Goal: Entertainment & Leisure: Consume media (video, audio)

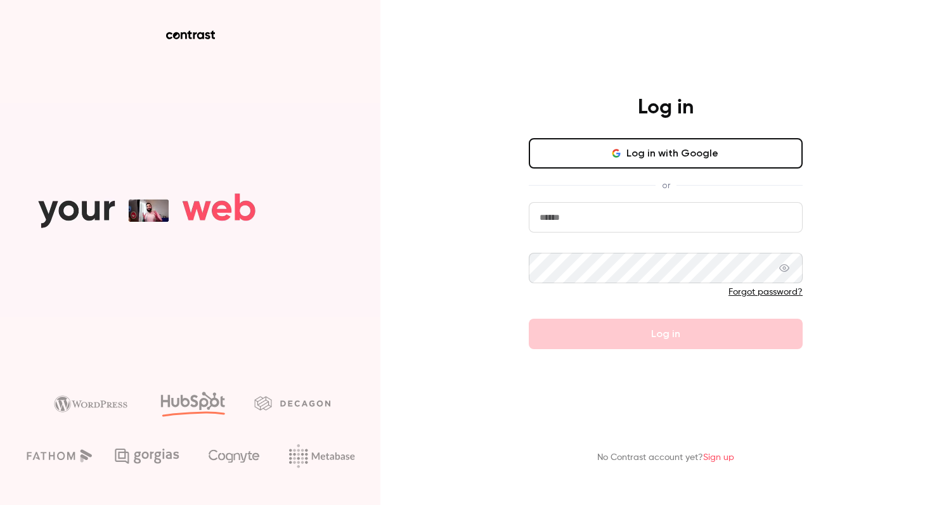
type input "**********"
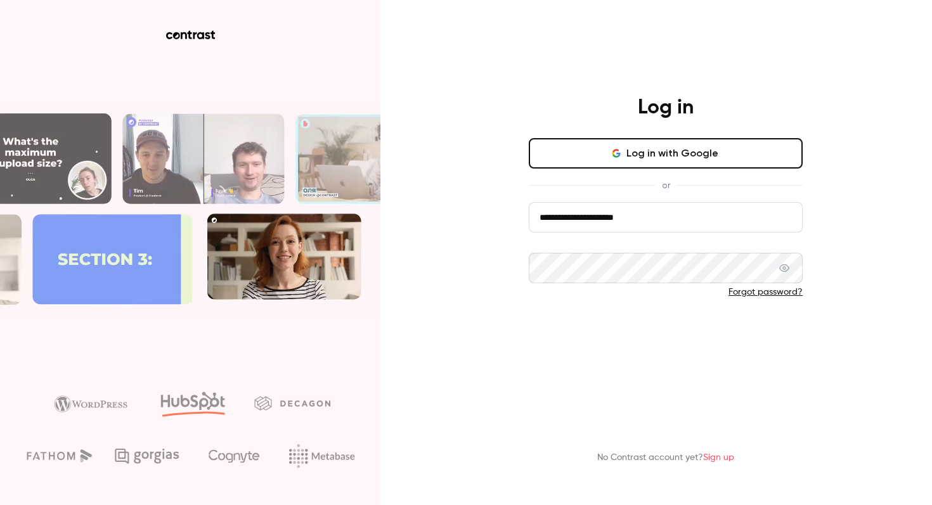
click at [588, 348] on button "Log in" at bounding box center [666, 334] width 274 height 30
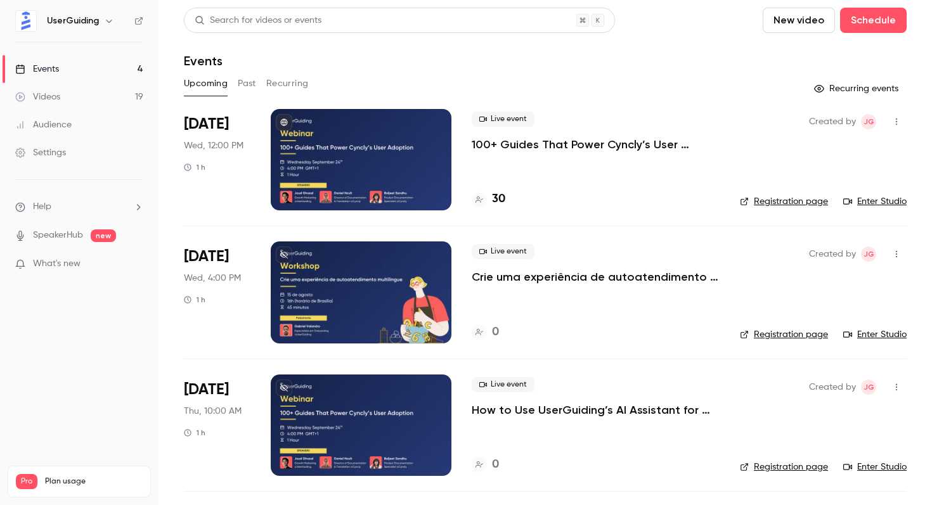
click at [353, 274] on div at bounding box center [361, 292] width 181 height 101
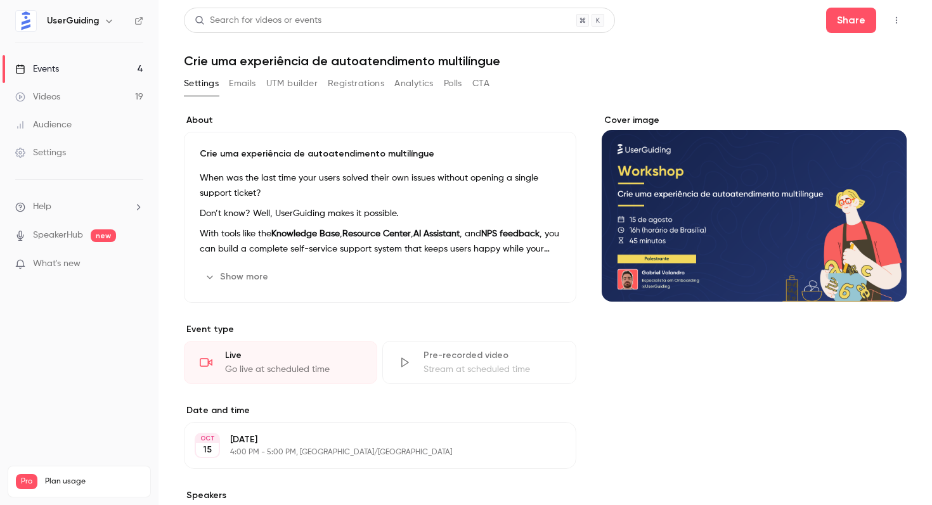
click at [256, 277] on button "Show more" at bounding box center [238, 277] width 76 height 20
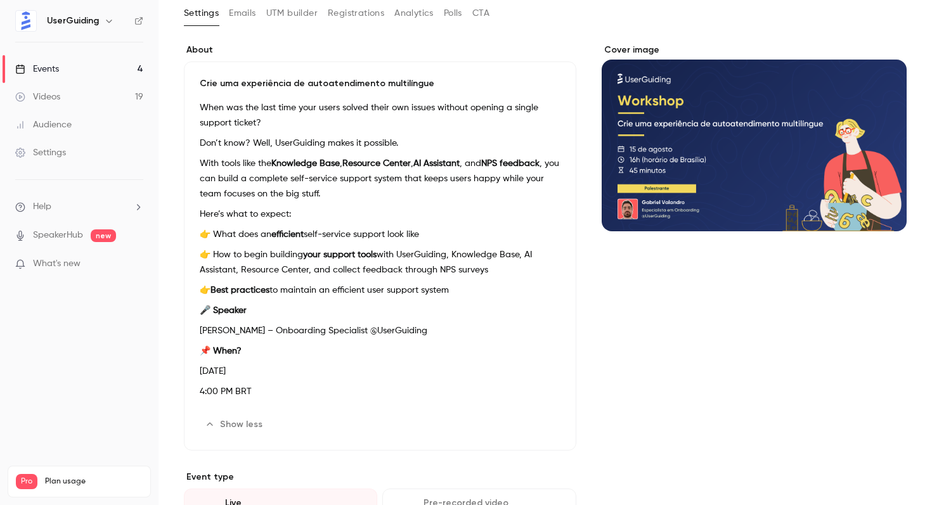
scroll to position [214, 0]
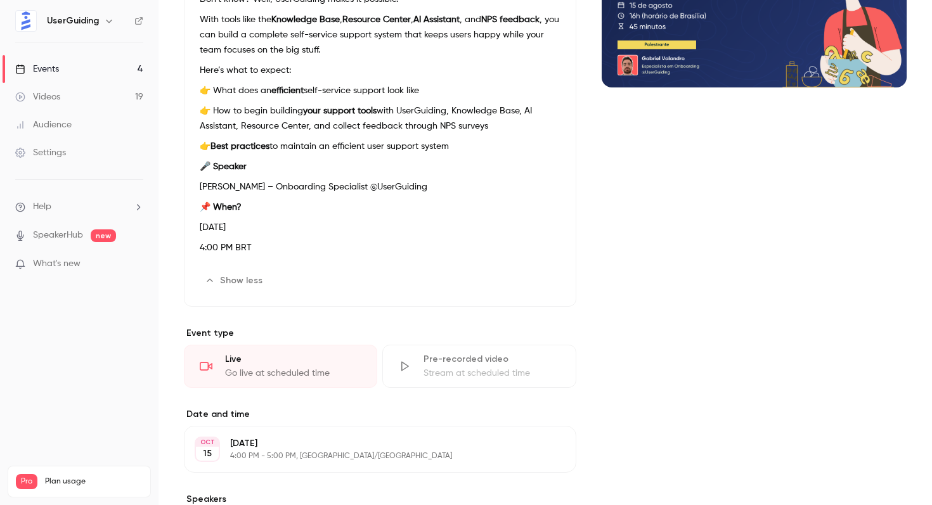
click at [453, 370] on div "Stream at scheduled time" at bounding box center [492, 373] width 136 height 13
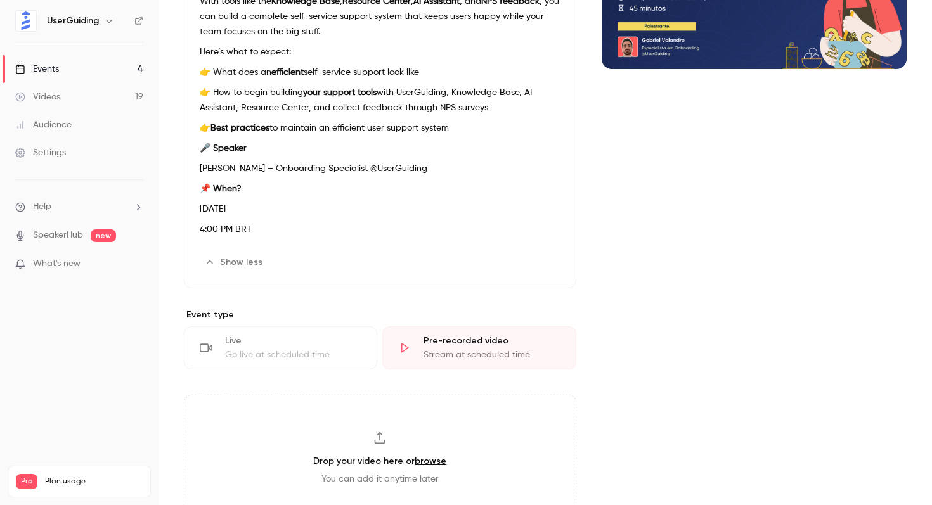
scroll to position [0, 0]
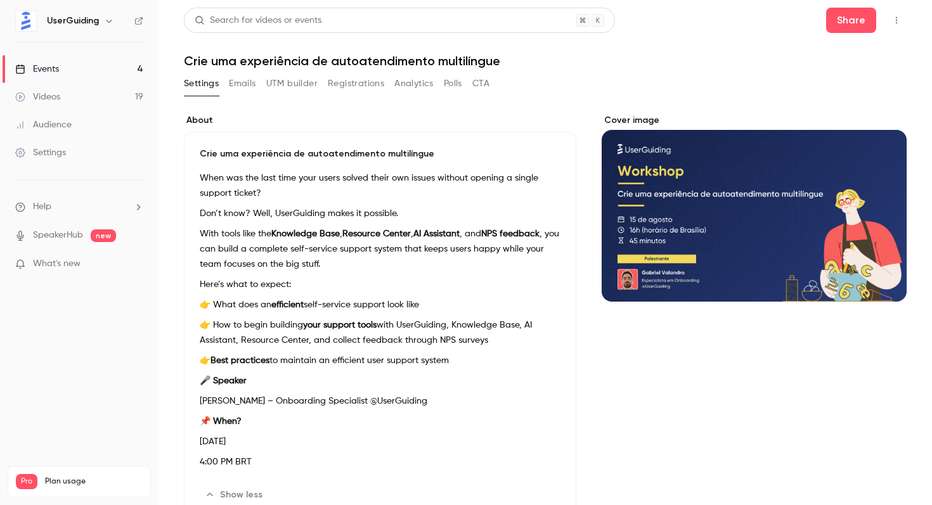
click at [117, 88] on link "Videos 19" at bounding box center [79, 97] width 159 height 28
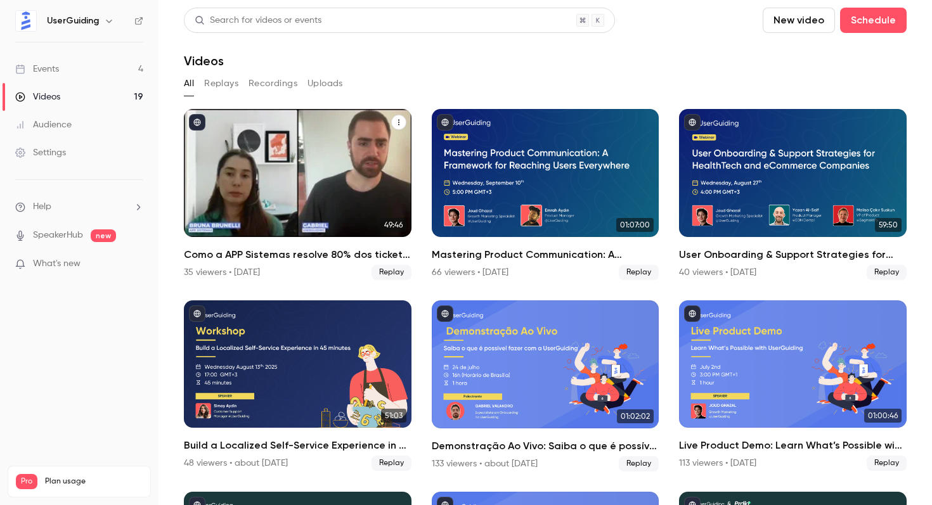
click at [370, 209] on div "Como a APP Sistemas resolve 80% dos tickets de suporte com o Assistente de IA d…" at bounding box center [298, 173] width 228 height 128
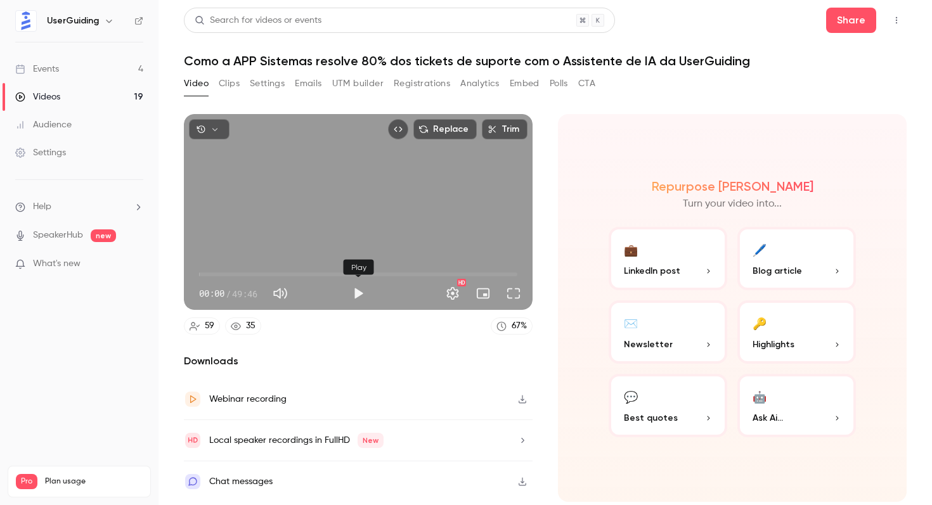
click at [363, 290] on button "Play" at bounding box center [358, 293] width 25 height 25
click at [298, 278] on span "00:02" at bounding box center [358, 274] width 318 height 20
click at [501, 234] on div "Replace Trim 15:32 15:32 / 49:46 HD" at bounding box center [358, 212] width 349 height 196
type input "*****"
click at [233, 94] on div "Video Clips Settings Emails UTM builder Registrations Analytics Embed Polls CTA" at bounding box center [390, 86] width 412 height 25
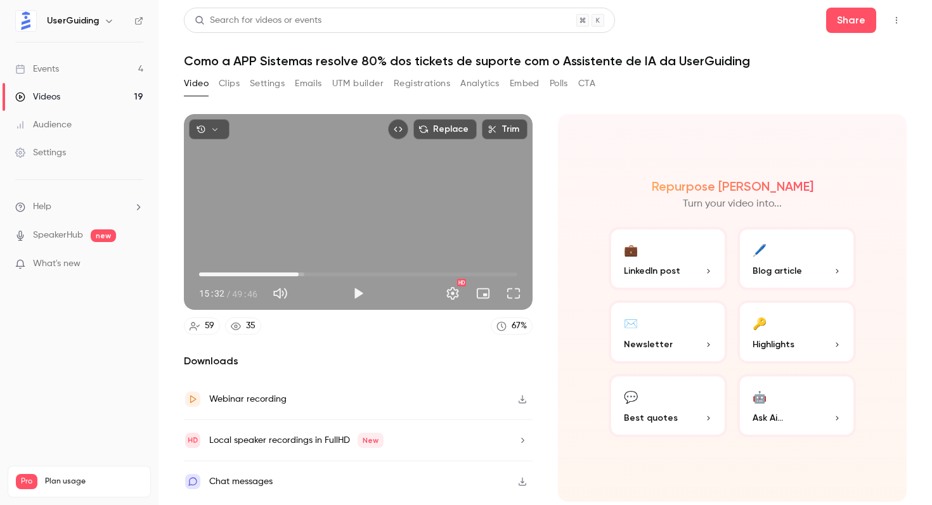
click at [232, 87] on button "Clips" at bounding box center [229, 84] width 21 height 20
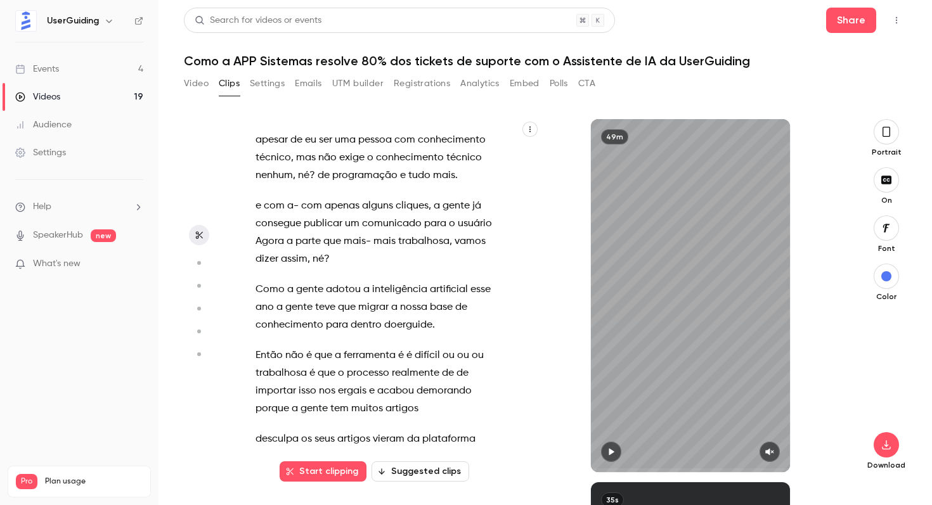
scroll to position [8179, 0]
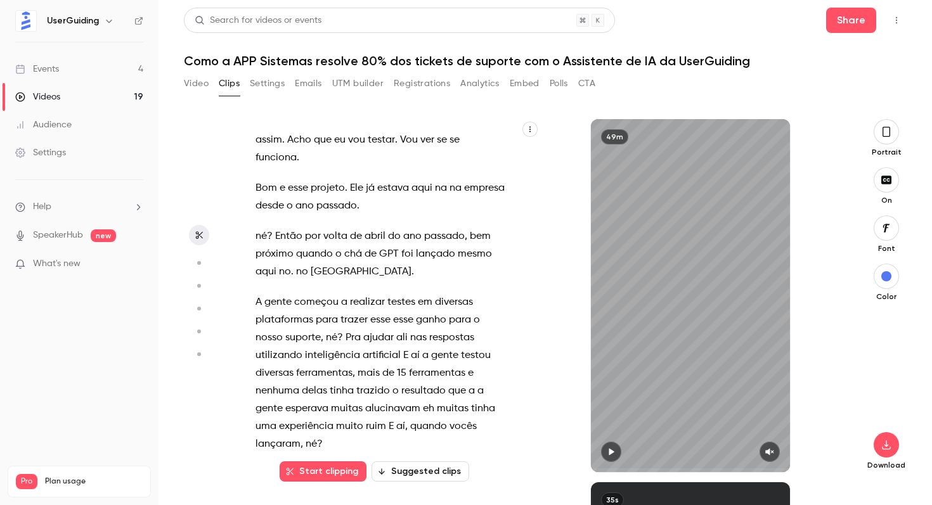
click at [321, 365] on span "ferramentas" at bounding box center [324, 374] width 56 height 18
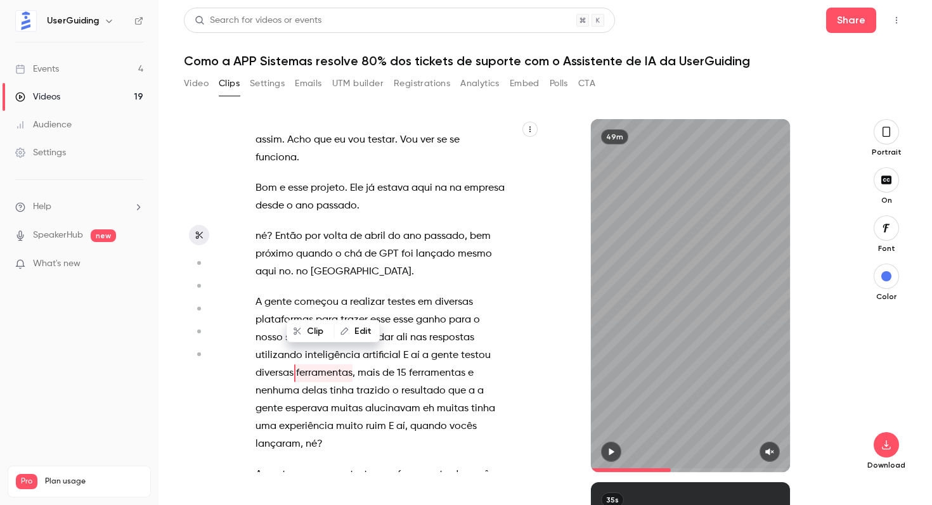
scroll to position [8507, 0]
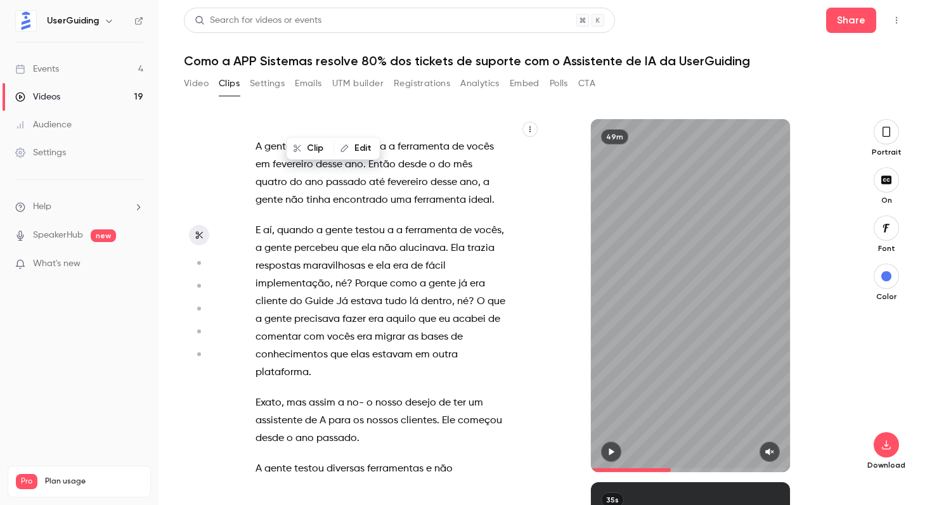
click at [606, 449] on button "button" at bounding box center [611, 452] width 20 height 20
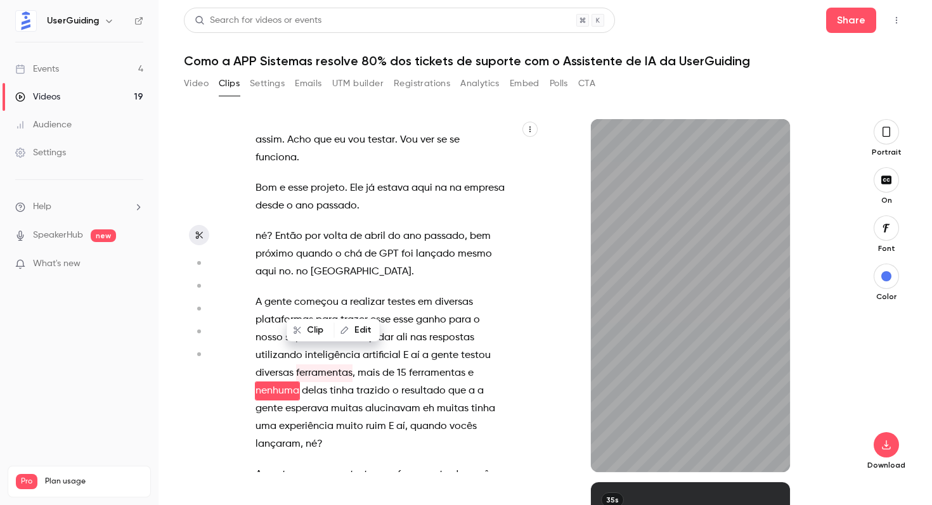
scroll to position [8196, 0]
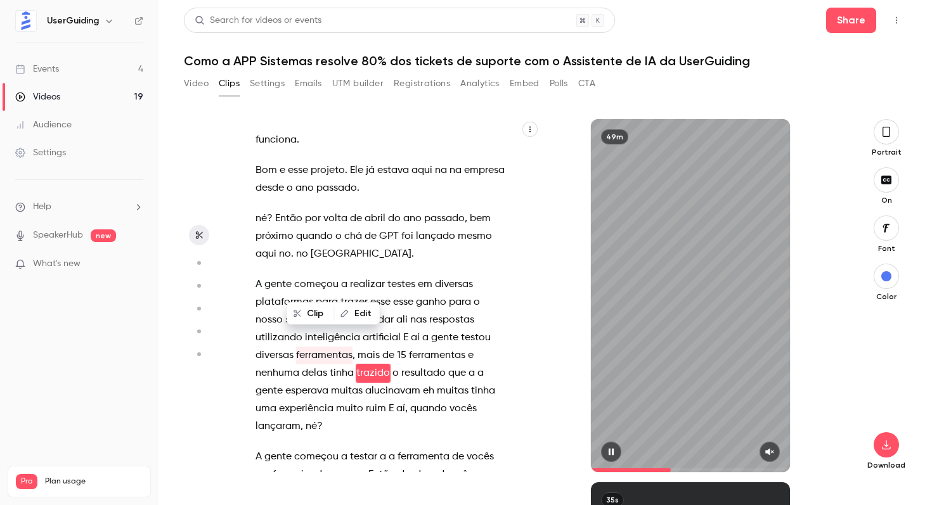
click at [613, 453] on icon "button" at bounding box center [611, 452] width 5 height 7
type input "******"
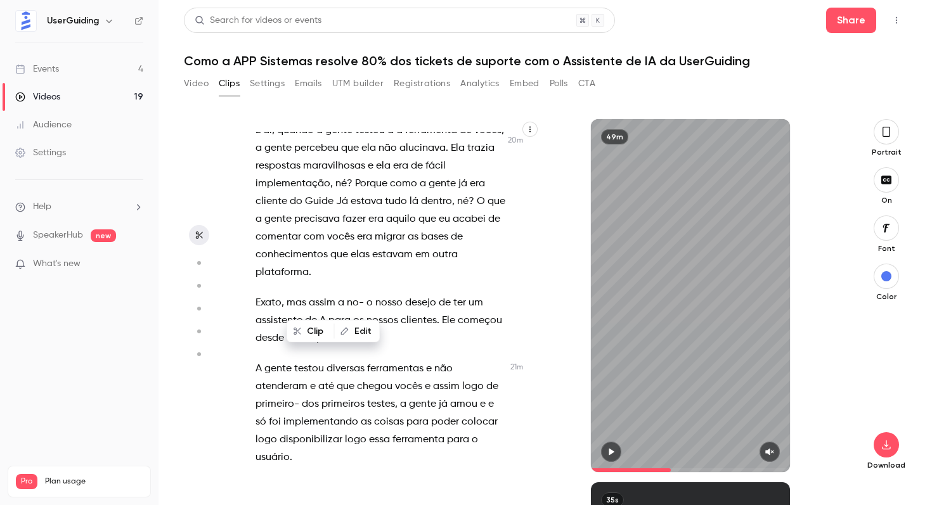
scroll to position [8179, 0]
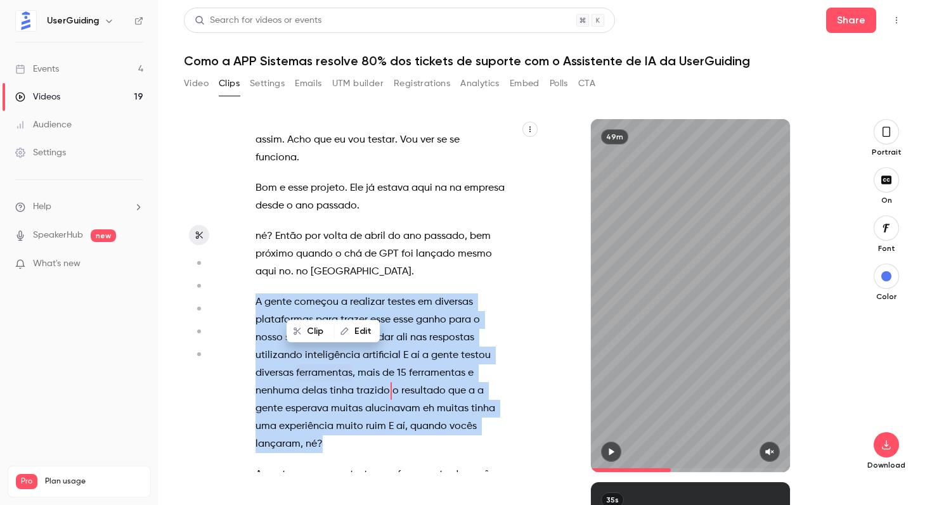
drag, startPoint x: 259, startPoint y: 232, endPoint x: 327, endPoint y: 368, distance: 152.0
click at [327, 368] on p "A gente começou a realizar testes em diversas plataformas para trazer esse esse…" at bounding box center [381, 374] width 250 height 160
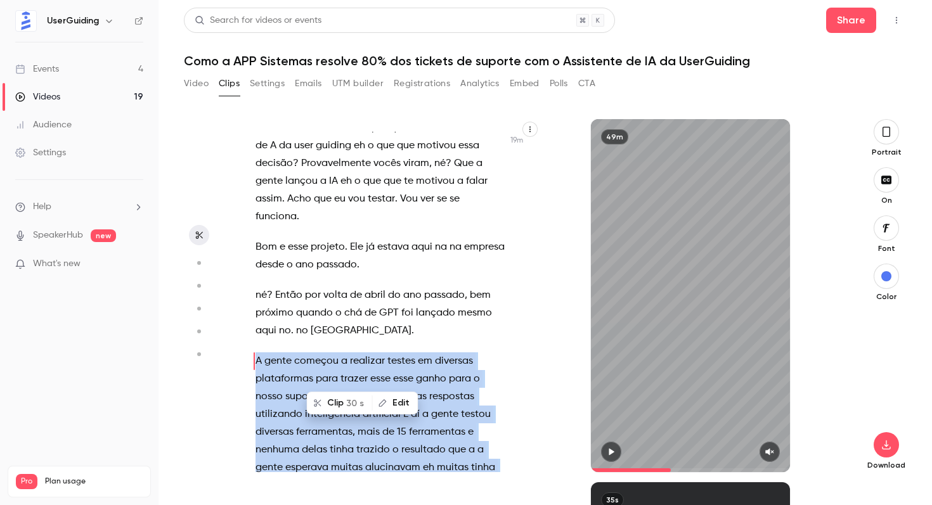
scroll to position [8108, 0]
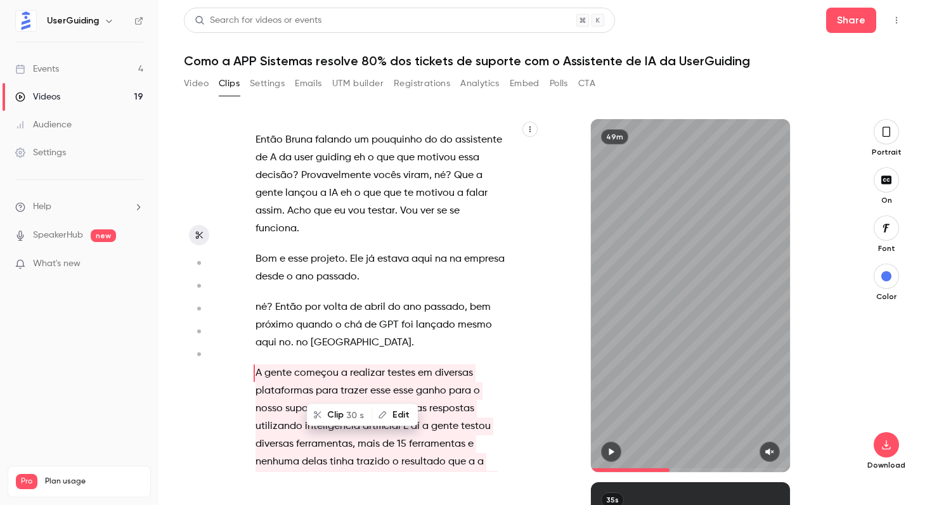
click at [374, 365] on span "realizar" at bounding box center [367, 374] width 35 height 18
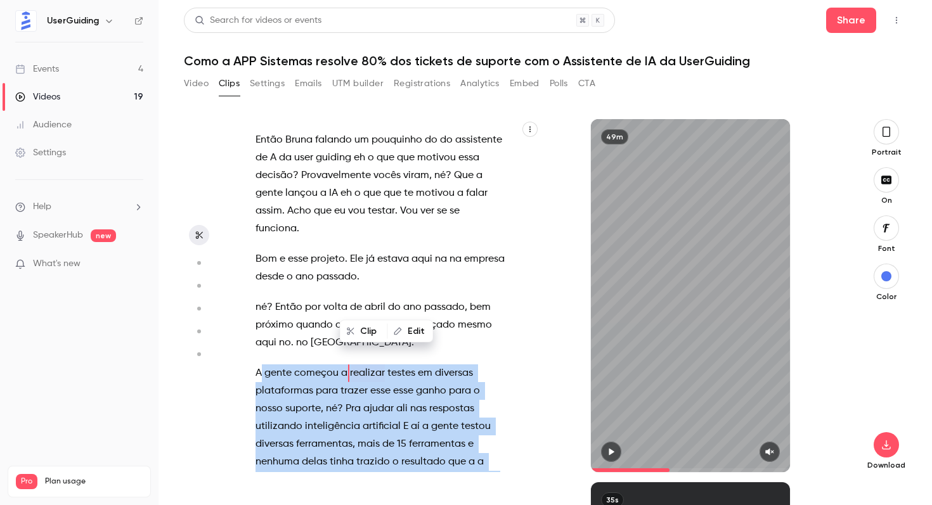
drag, startPoint x: 260, startPoint y: 301, endPoint x: 344, endPoint y: 447, distance: 169.1
click at [344, 447] on p "A gente começou a realizar testes em diversas plataformas para trazer esse esse…" at bounding box center [381, 445] width 250 height 160
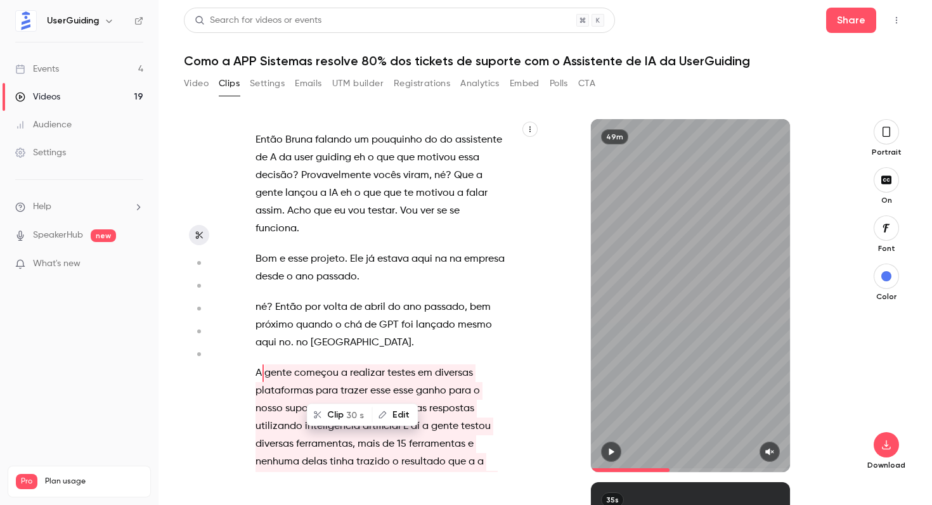
click at [257, 365] on span "A" at bounding box center [259, 374] width 6 height 18
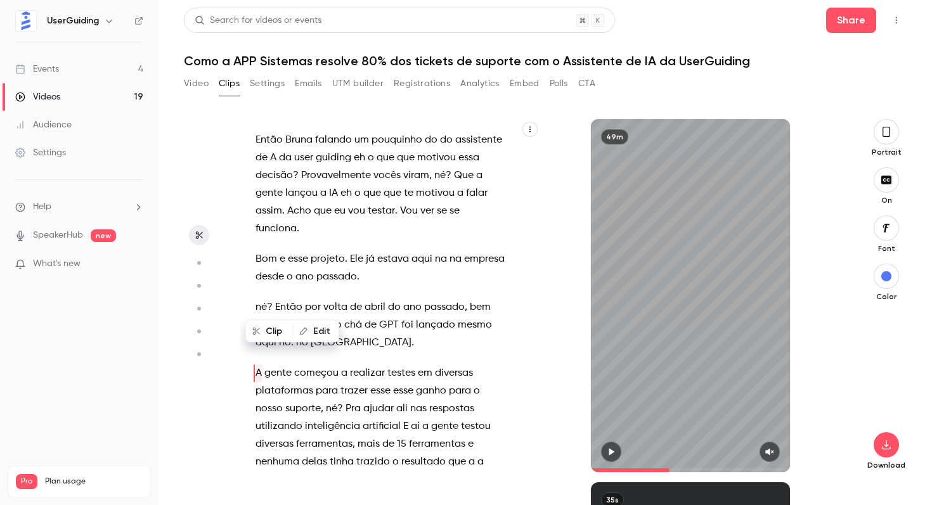
click at [271, 365] on span "gente" at bounding box center [277, 374] width 27 height 18
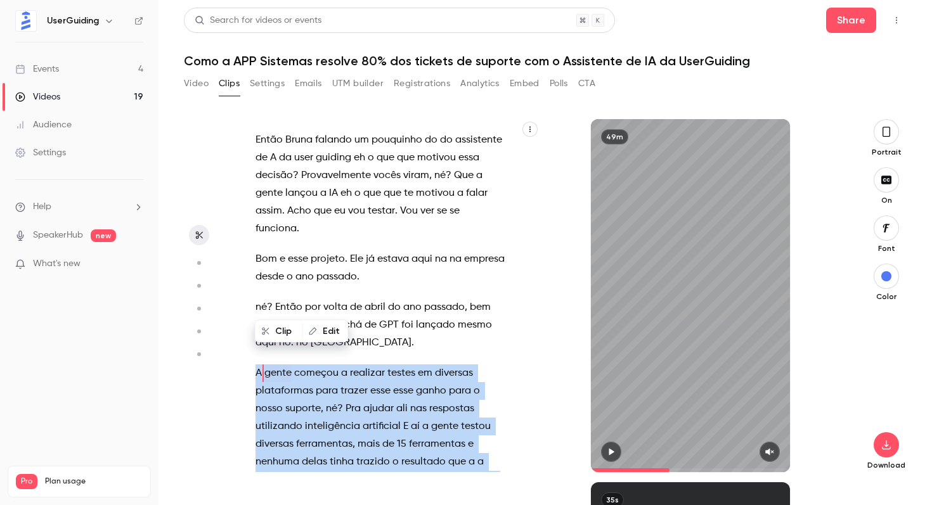
drag, startPoint x: 258, startPoint y: 300, endPoint x: 321, endPoint y: 438, distance: 152.1
click at [321, 438] on p "A gente começou a realizar testes em diversas plataformas para trazer esse esse…" at bounding box center [381, 445] width 250 height 160
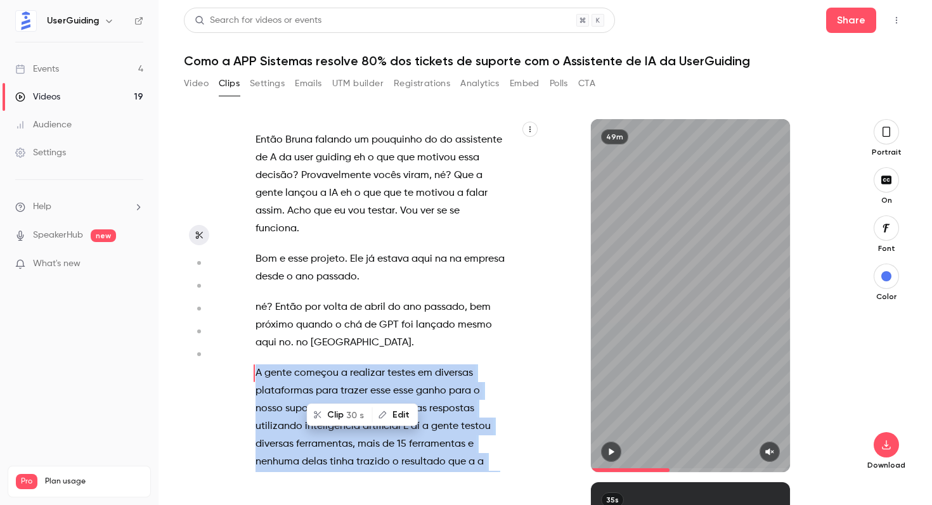
click at [615, 448] on icon "button" at bounding box center [611, 452] width 10 height 9
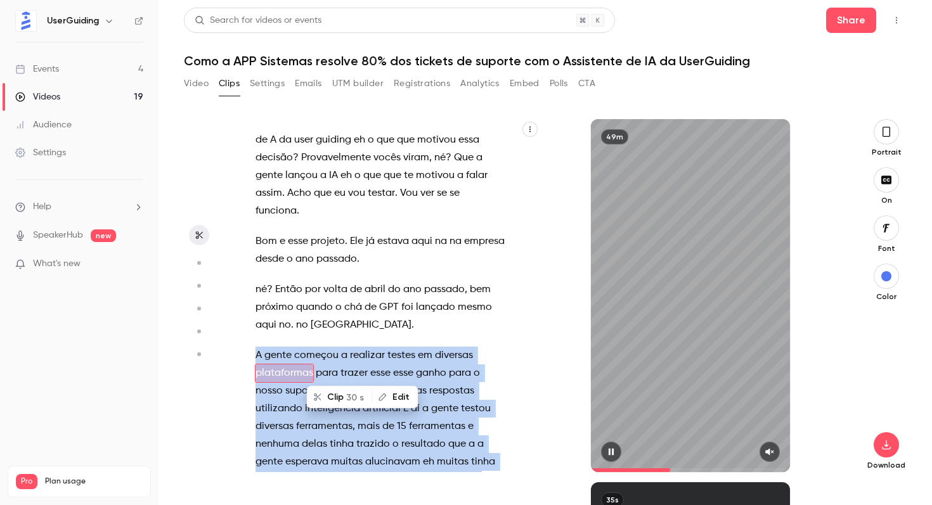
click at [768, 457] on button "button" at bounding box center [770, 452] width 20 height 20
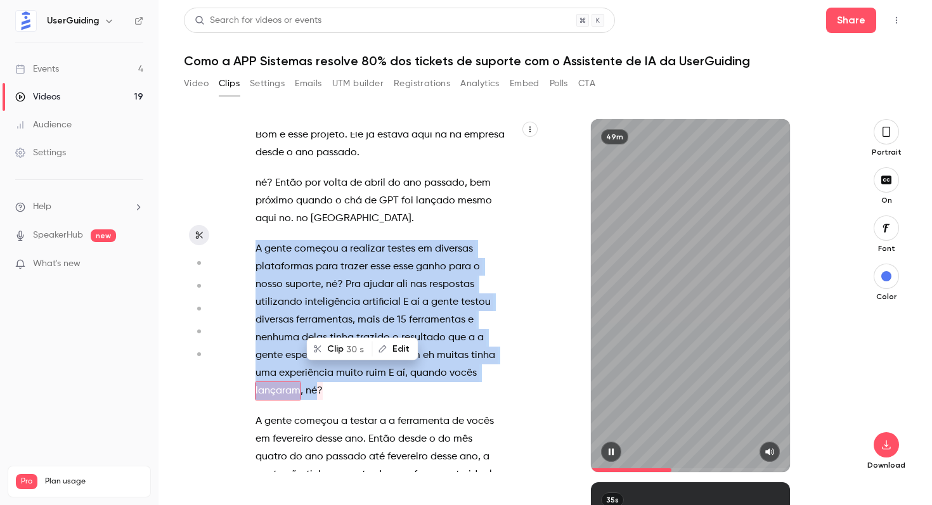
scroll to position [8250, 0]
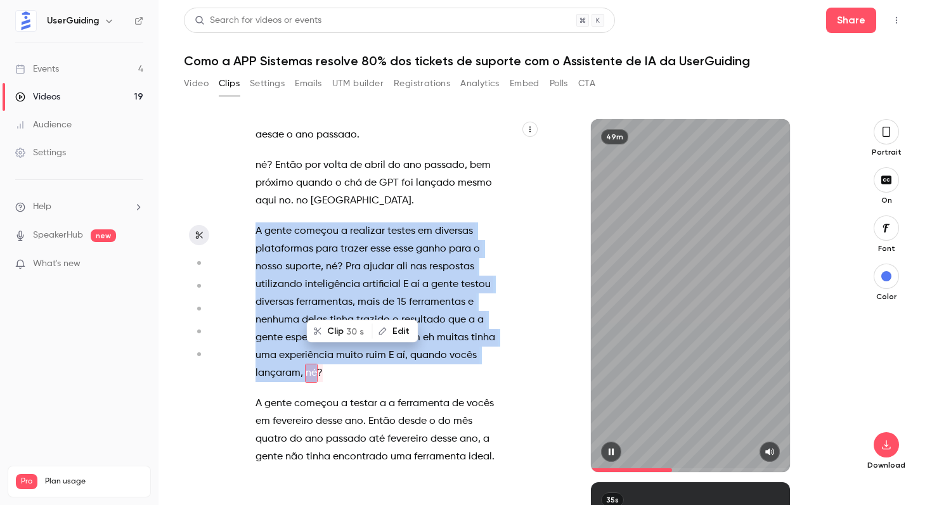
click at [605, 444] on button "button" at bounding box center [611, 452] width 20 height 20
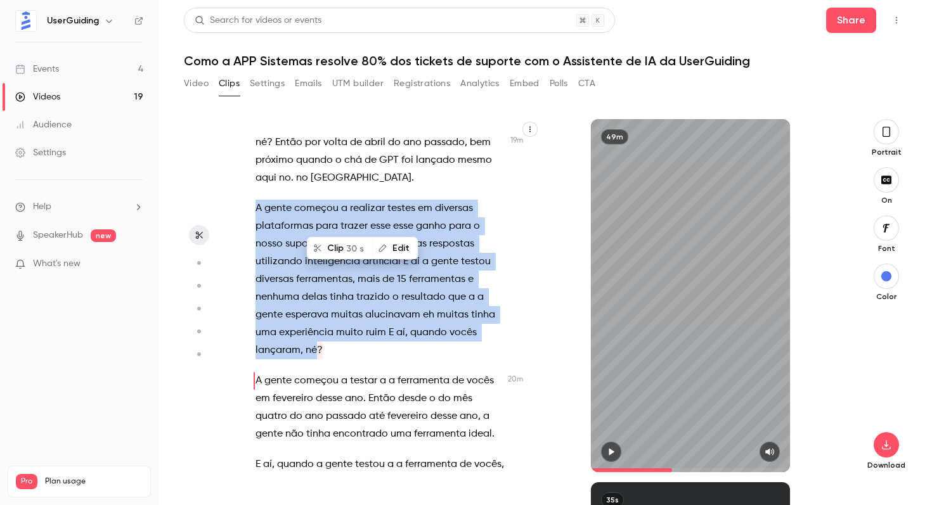
scroll to position [8247, 0]
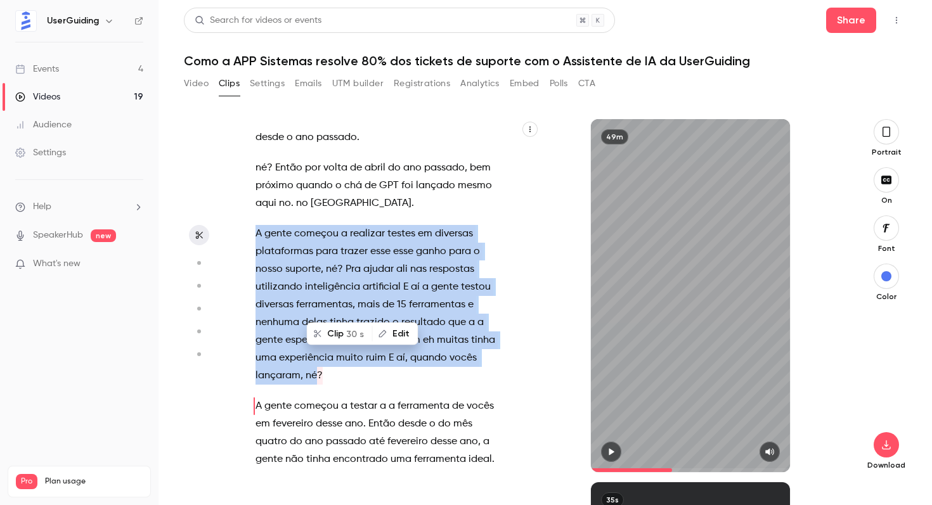
click at [275, 243] on span "plataformas" at bounding box center [285, 252] width 58 height 18
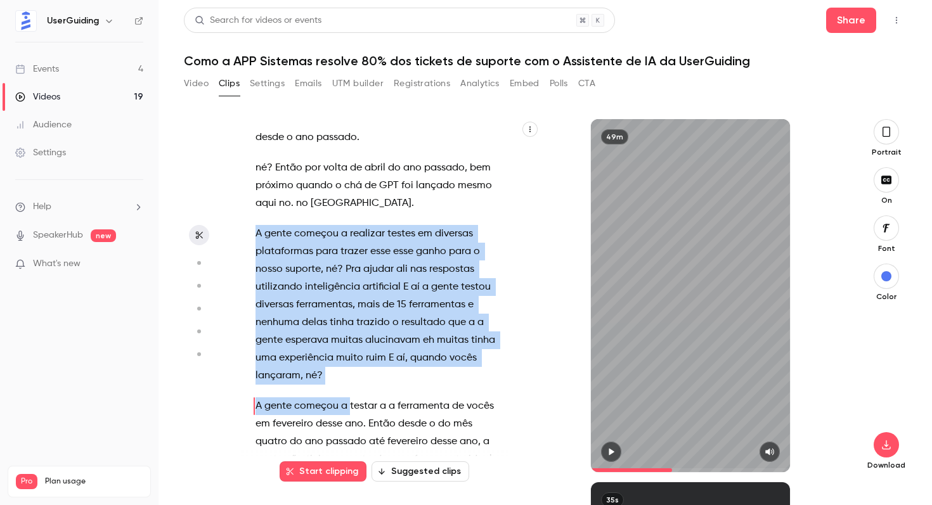
drag, startPoint x: 256, startPoint y: 159, endPoint x: 351, endPoint y: 342, distance: 205.7
click at [351, 342] on div "Olá pessoal Boa tarde , Meu nome é [PERSON_NAME] . Quem já viu alguns webinars …" at bounding box center [387, 302] width 294 height 341
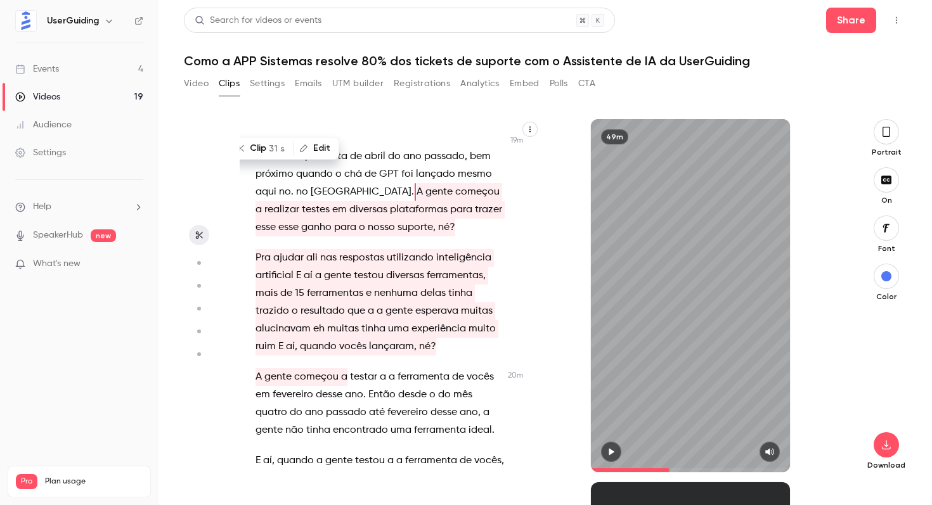
scroll to position [8262, 0]
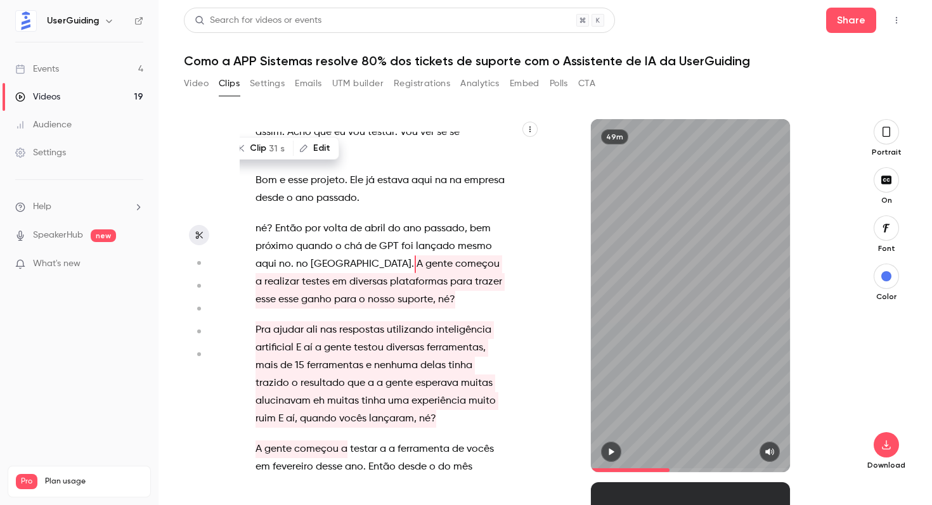
click at [390, 273] on span "plataformas" at bounding box center [419, 282] width 58 height 18
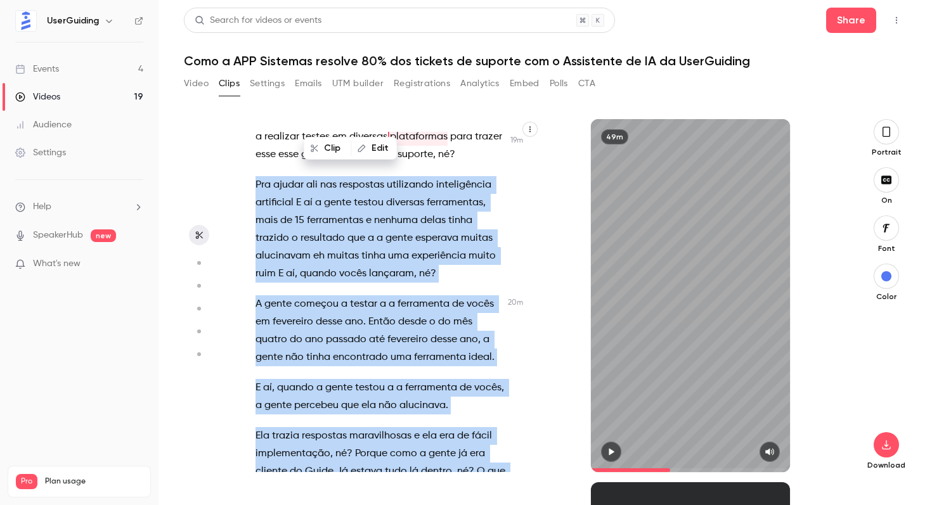
scroll to position [8359, 0]
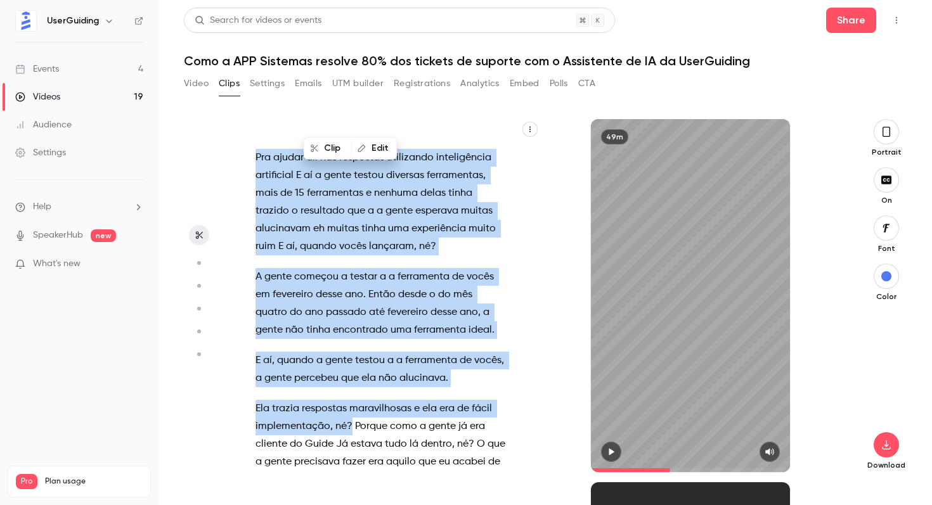
drag, startPoint x: 255, startPoint y: 306, endPoint x: 350, endPoint y: 358, distance: 108.4
click at [350, 358] on div "Olá pessoal Boa tarde , Meu nome é [PERSON_NAME] . Quem já viu alguns webinars …" at bounding box center [387, 302] width 294 height 341
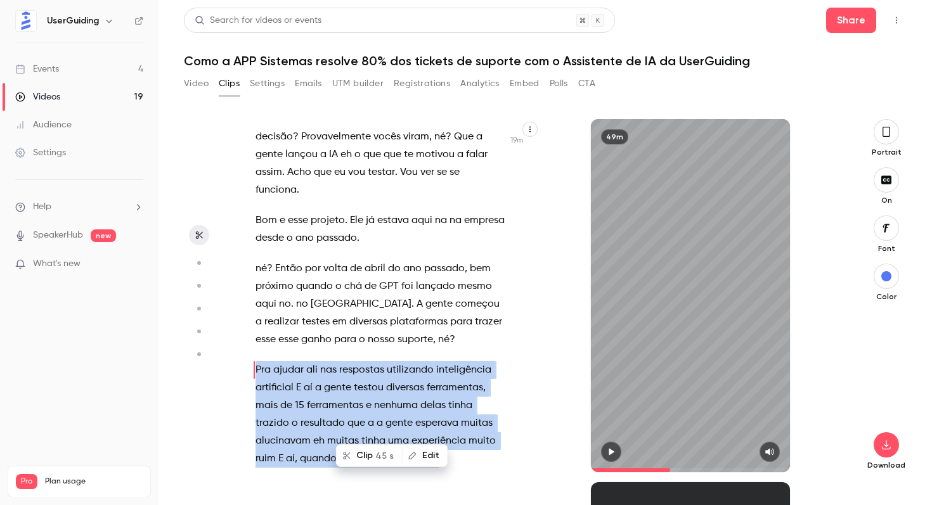
scroll to position [8143, 0]
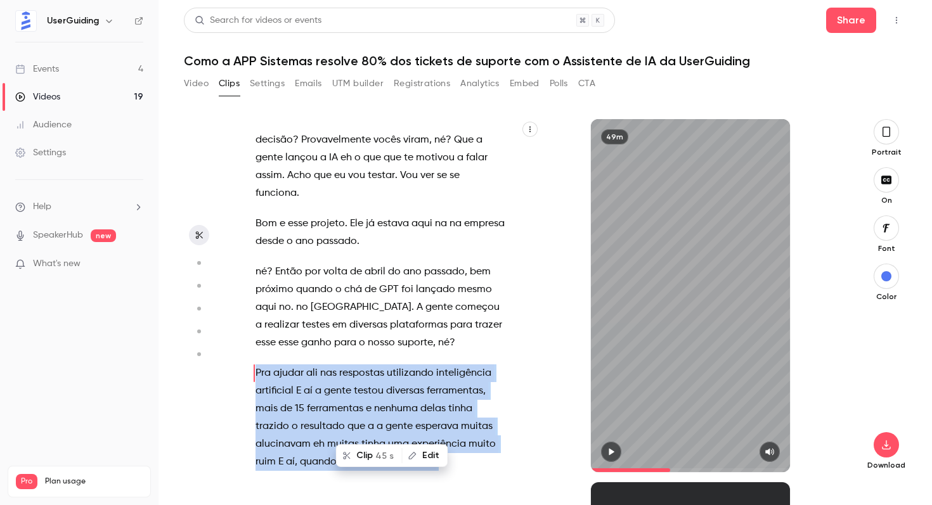
click at [610, 446] on button "button" at bounding box center [611, 452] width 20 height 20
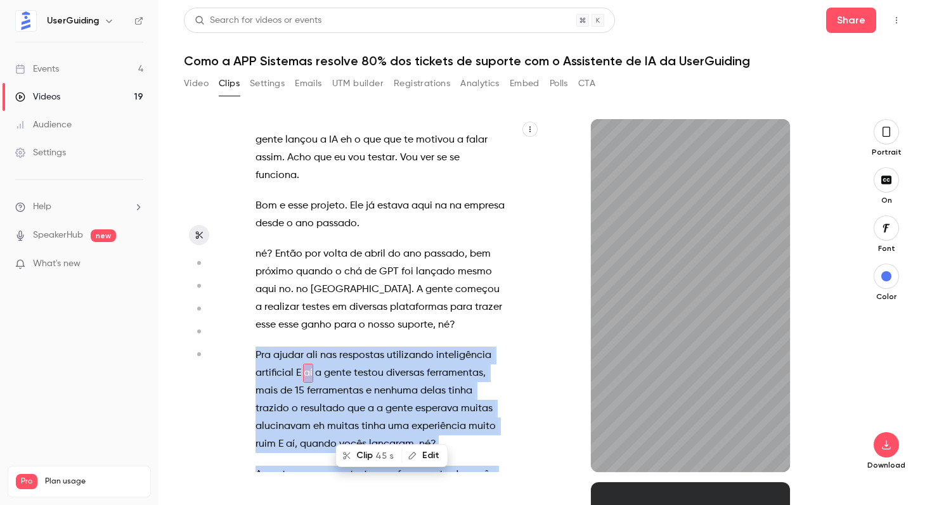
click at [418, 462] on button "Edit" at bounding box center [425, 456] width 44 height 20
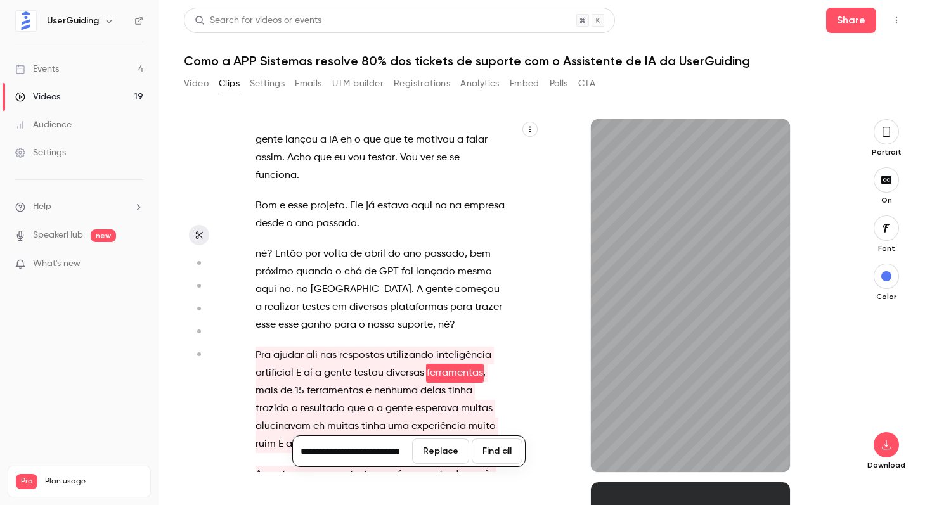
scroll to position [8179, 0]
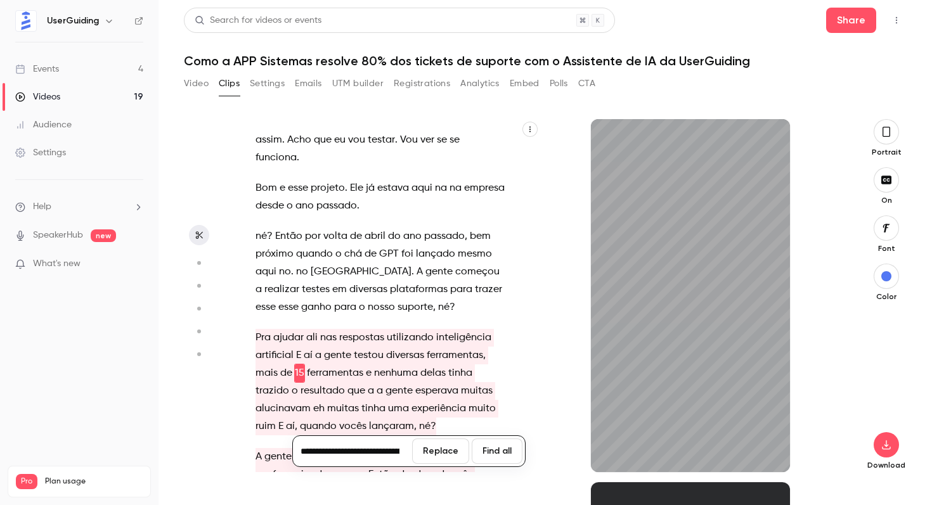
click at [511, 405] on div "Olá pessoal Boa tarde , Meu nome é [PERSON_NAME] . Quem já viu alguns webinars …" at bounding box center [387, 302] width 294 height 341
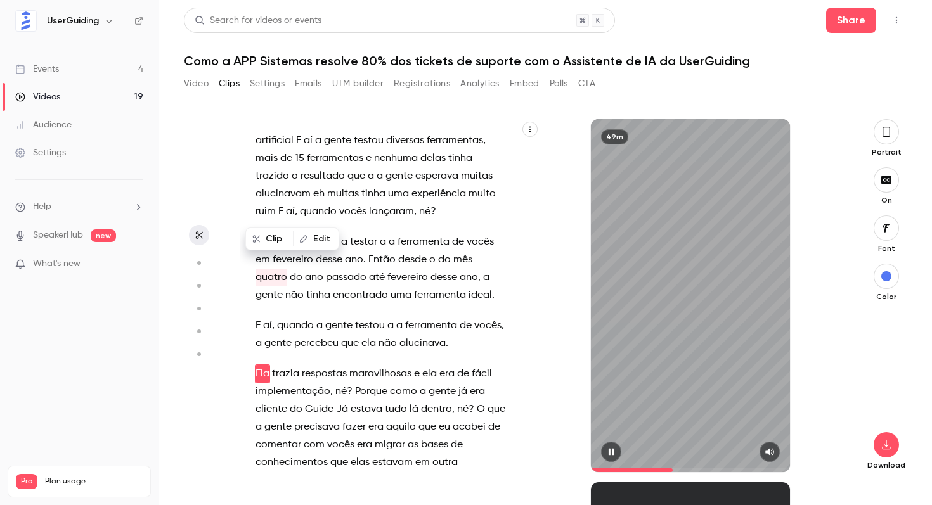
scroll to position [8394, 0]
click at [615, 450] on icon "button" at bounding box center [611, 452] width 10 height 9
drag, startPoint x: 272, startPoint y: 301, endPoint x: 334, endPoint y: 309, distance: 62.6
click at [334, 365] on p "Ela trazia respostas maravilhosas e ela era de fácil implementação , né ? Porqu…" at bounding box center [381, 427] width 250 height 124
click at [365, 329] on button "Edit" at bounding box center [373, 332] width 44 height 20
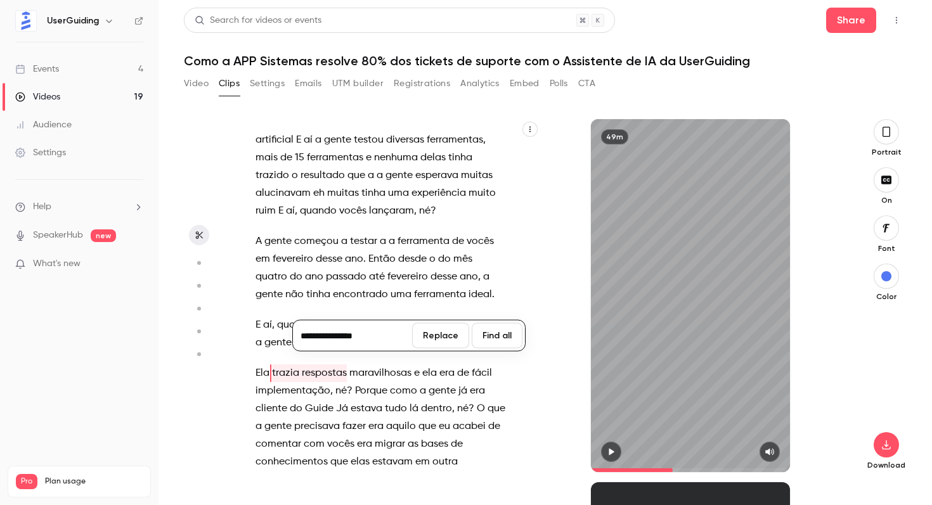
click at [448, 418] on span "eu" at bounding box center [444, 427] width 11 height 18
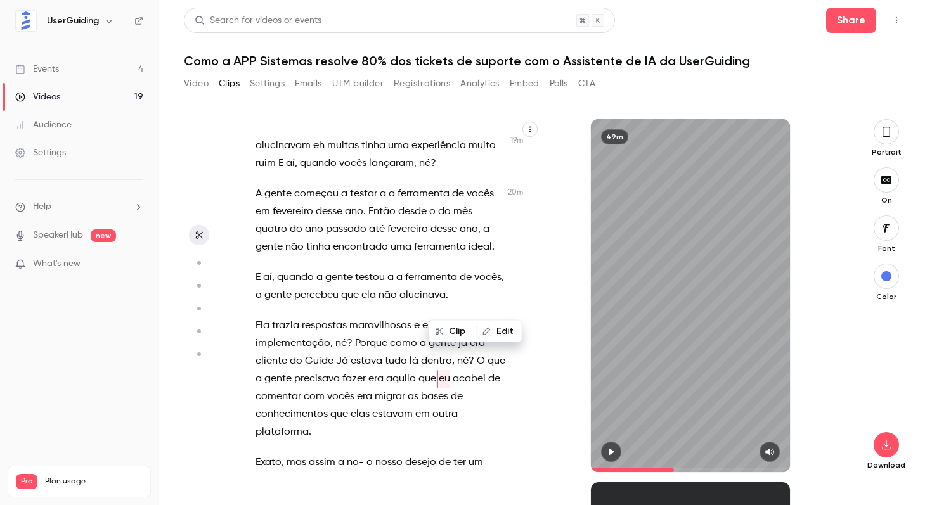
scroll to position [8448, 0]
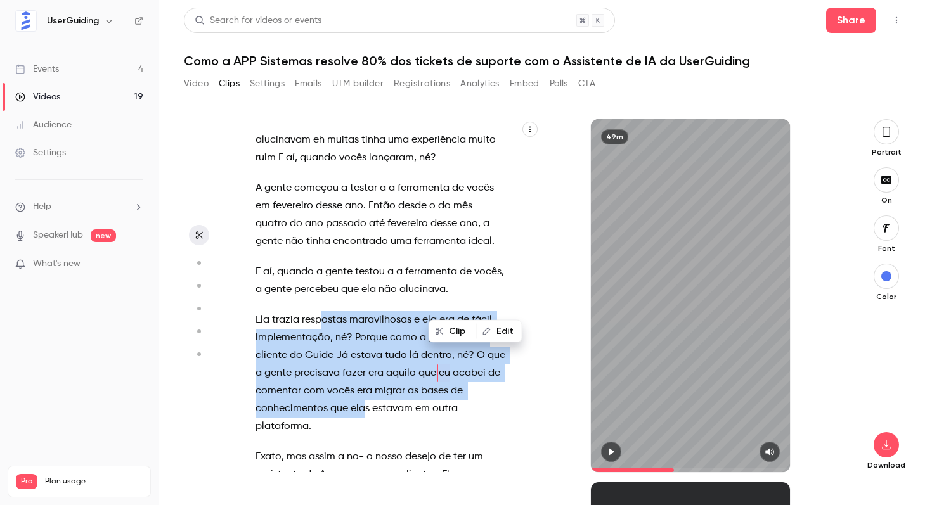
drag, startPoint x: 321, startPoint y: 258, endPoint x: 365, endPoint y: 337, distance: 90.9
click at [365, 337] on p "Ela trazia respostas maravilhosas e ela era de fácil implementação , né ? Porqu…" at bounding box center [381, 373] width 250 height 124
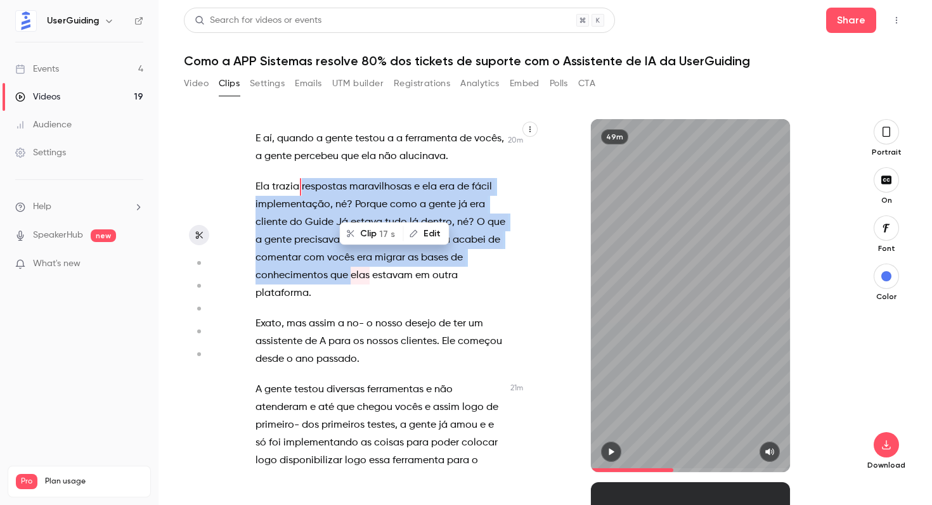
scroll to position [8474, 0]
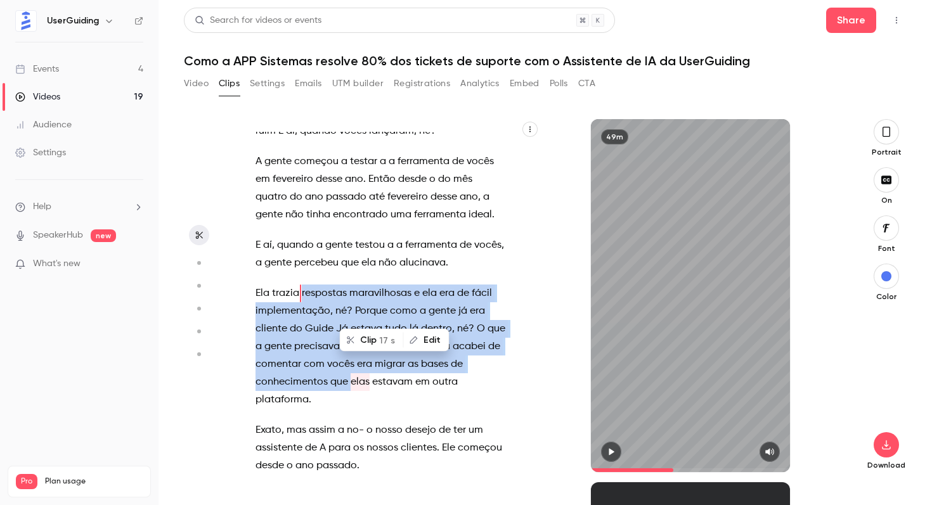
click at [415, 338] on span "aquilo" at bounding box center [401, 347] width 30 height 18
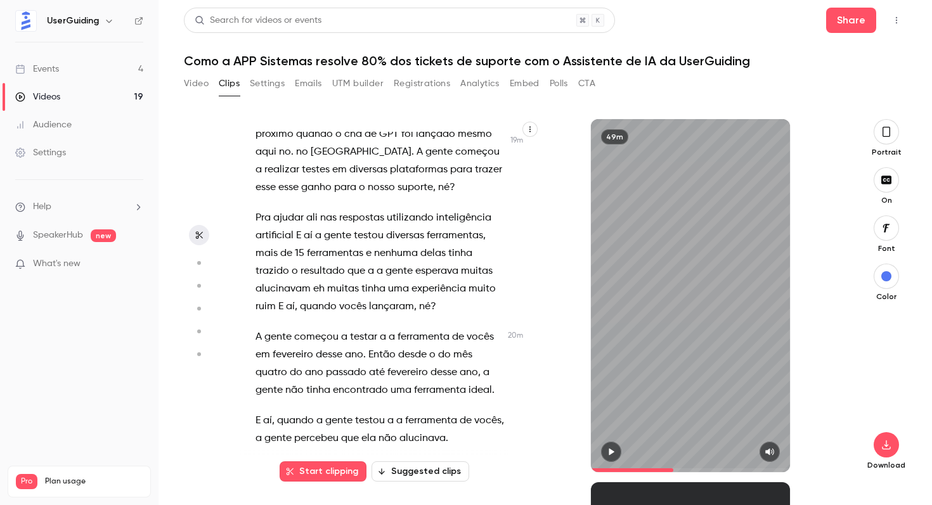
scroll to position [8285, 0]
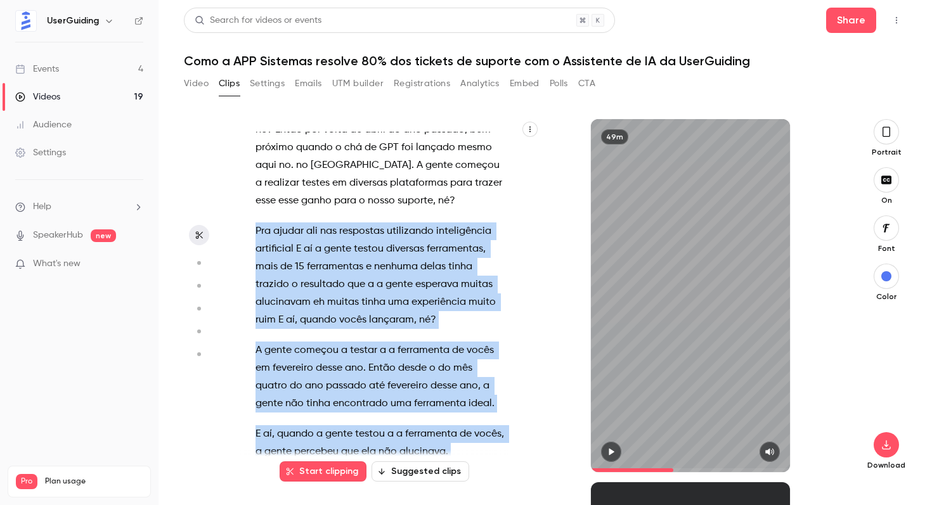
drag, startPoint x: 258, startPoint y: 160, endPoint x: 349, endPoint y: 431, distance: 286.4
click at [349, 431] on div "Olá pessoal Boa tarde , Meu nome é [PERSON_NAME] . Quem já viu alguns webinars …" at bounding box center [387, 302] width 294 height 341
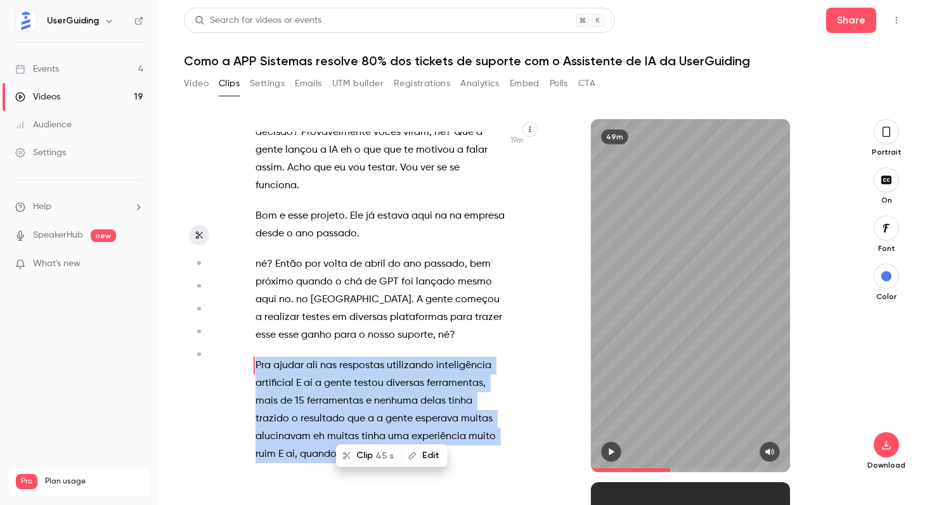
scroll to position [8143, 0]
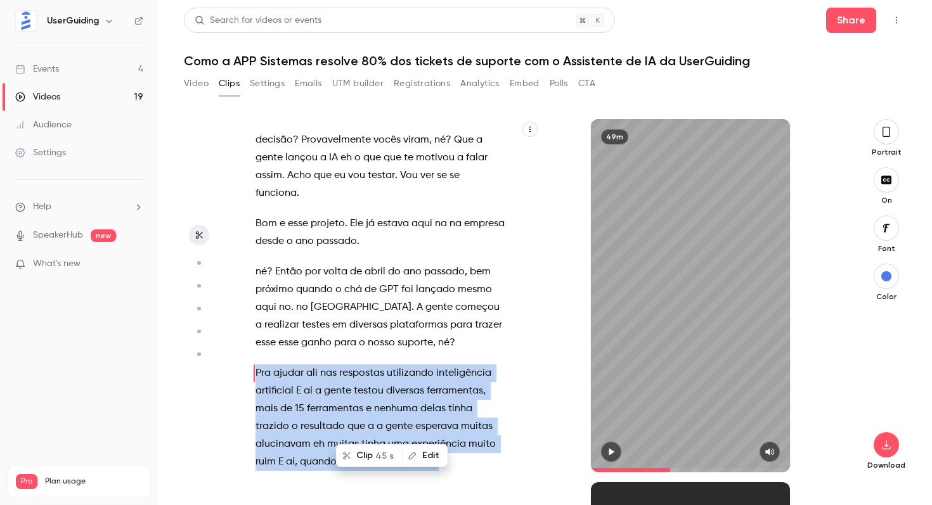
click at [618, 454] on button "button" at bounding box center [611, 452] width 20 height 20
click at [200, 231] on icon "button" at bounding box center [199, 235] width 10 height 9
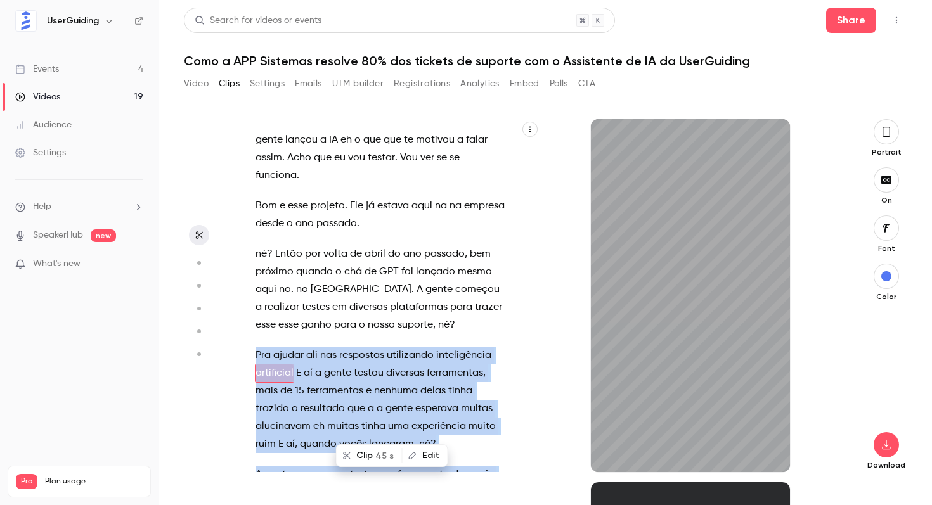
scroll to position [8161, 0]
click at [197, 239] on icon "button" at bounding box center [199, 235] width 10 height 9
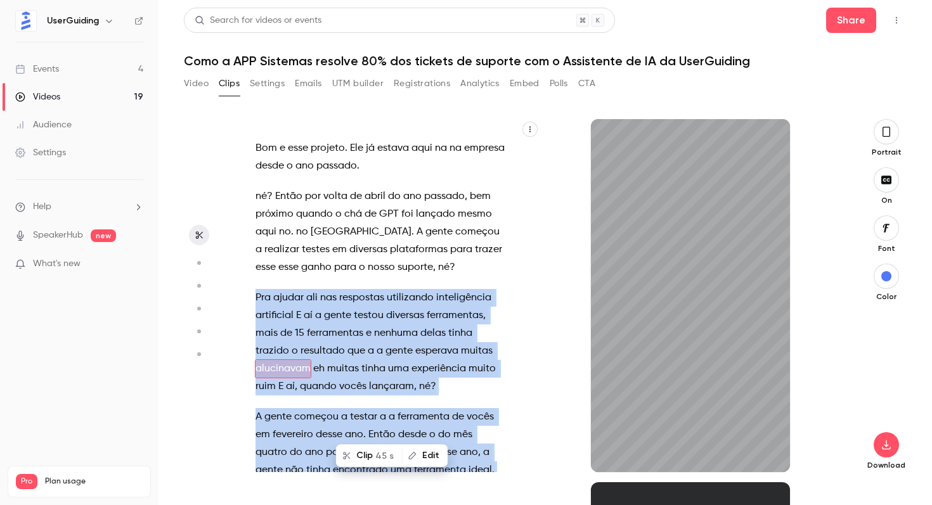
scroll to position [8214, 0]
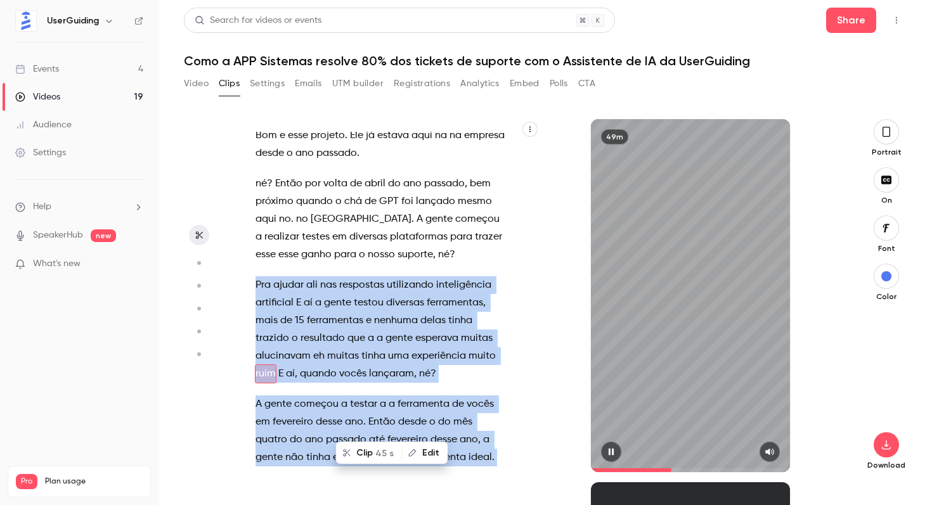
click at [611, 445] on button "button" at bounding box center [611, 452] width 20 height 20
drag, startPoint x: 258, startPoint y: 213, endPoint x: 236, endPoint y: 231, distance: 28.3
click at [236, 231] on section "Olá pessoal Boa tarde , Meu nome é [PERSON_NAME] . Quem já viu alguns webinars …" at bounding box center [545, 312] width 723 height 386
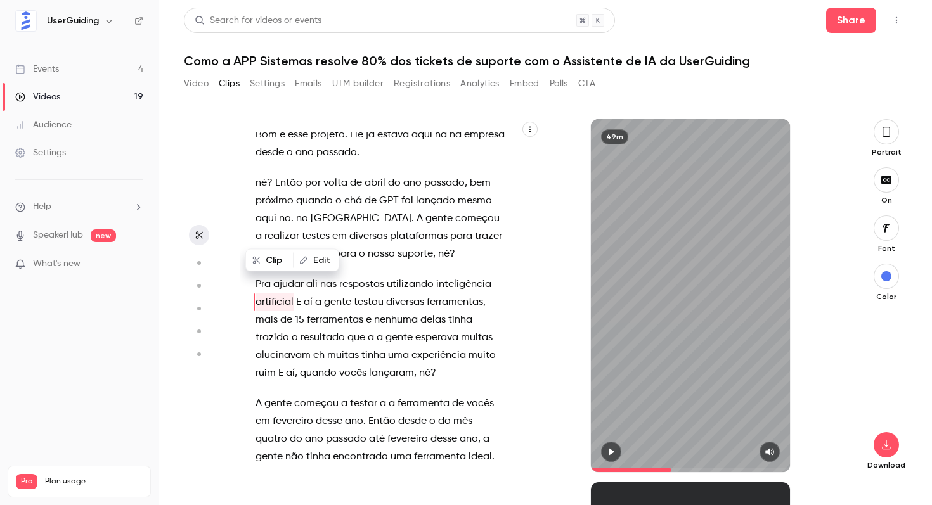
scroll to position [8161, 0]
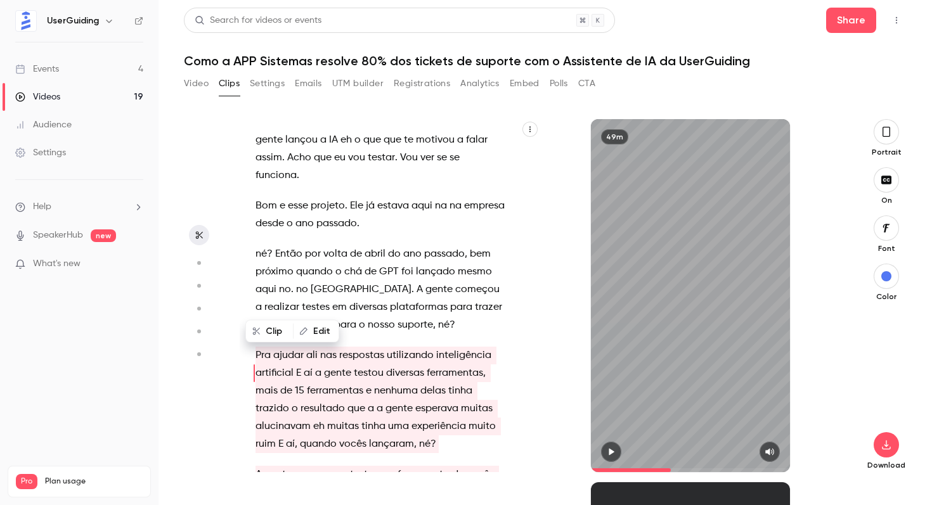
drag, startPoint x: 256, startPoint y: 280, endPoint x: 268, endPoint y: 322, distance: 42.8
click at [268, 322] on div "Olá pessoal Boa tarde , Meu nome é [PERSON_NAME] . Quem já viu alguns webinars …" at bounding box center [390, 295] width 301 height 353
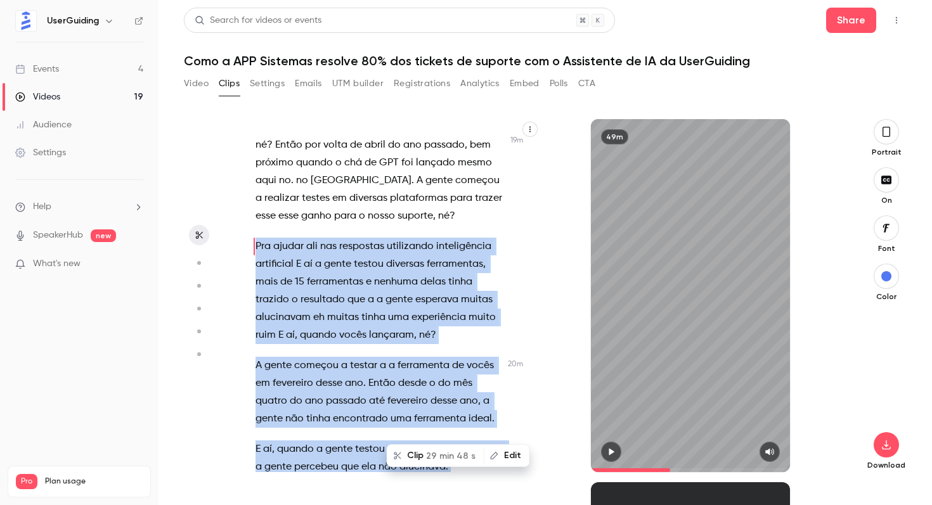
scroll to position [8291, 0]
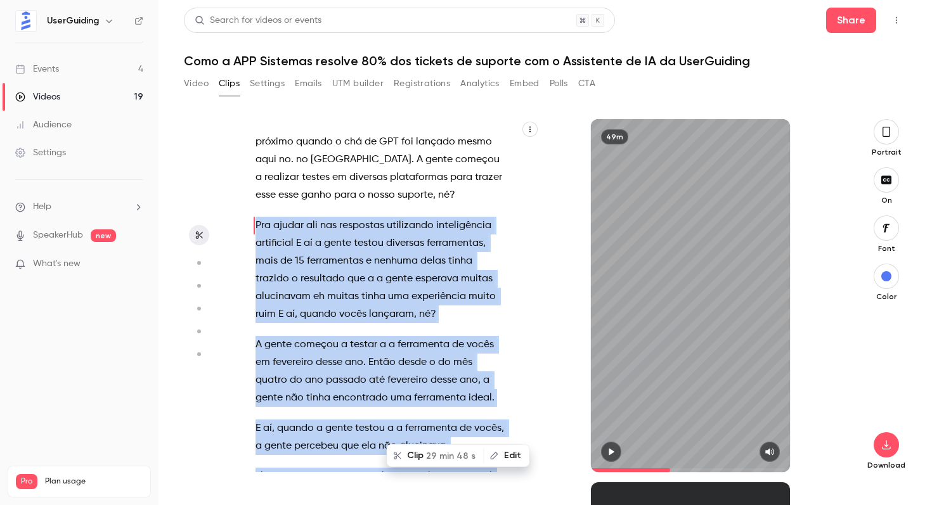
click at [347, 337] on div "Olá pessoal Boa tarde , Meu nome é [PERSON_NAME] . Quem já viu alguns webinars …" at bounding box center [387, 302] width 294 height 341
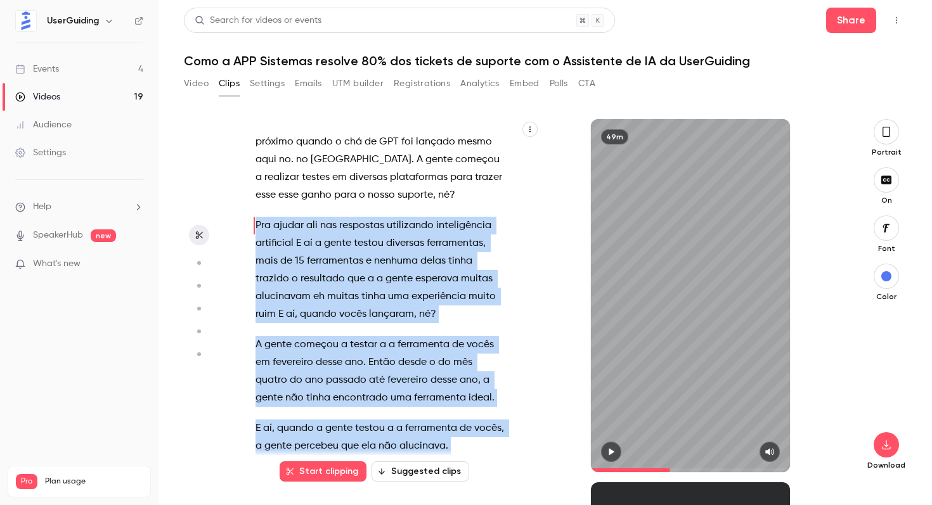
drag, startPoint x: 256, startPoint y: 150, endPoint x: 350, endPoint y: 424, distance: 289.8
click at [350, 424] on div "Olá pessoal Boa tarde , Meu nome é [PERSON_NAME] . Quem já viu alguns webinars …" at bounding box center [387, 302] width 294 height 341
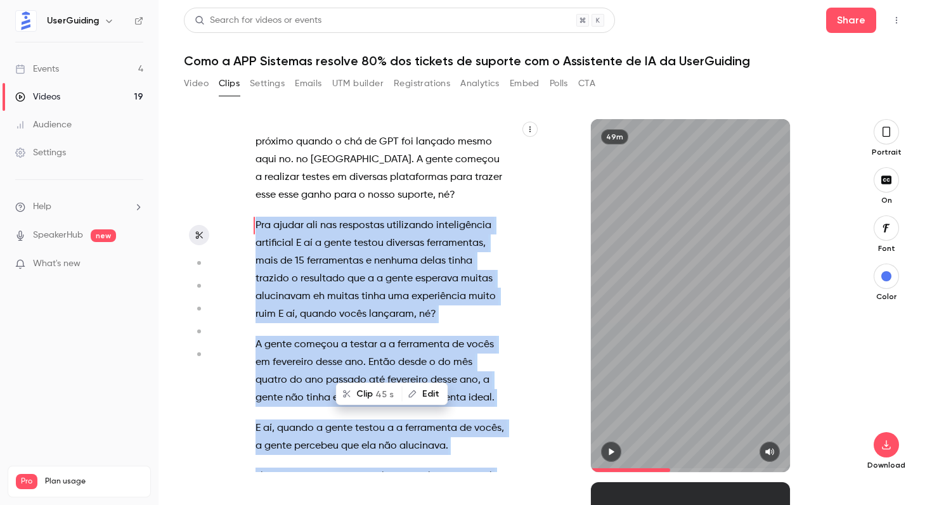
copy div "Pra ajudar ali nas respostas utilizando inteligência artificial E aí a gente te…"
drag, startPoint x: 619, startPoint y: 447, endPoint x: 618, endPoint y: 424, distance: 22.2
click at [618, 447] on button "button" at bounding box center [611, 452] width 20 height 20
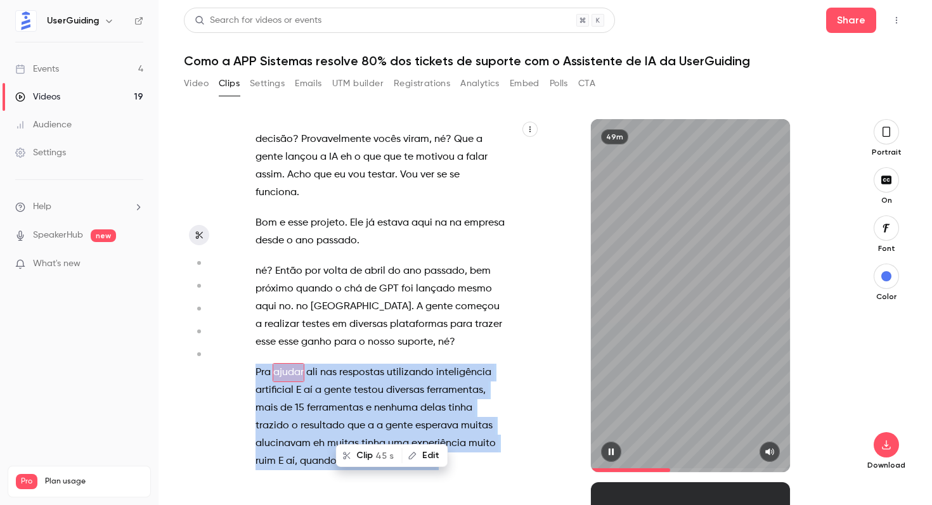
scroll to position [8143, 0]
type input "******"
click at [203, 84] on button "Video" at bounding box center [196, 84] width 25 height 20
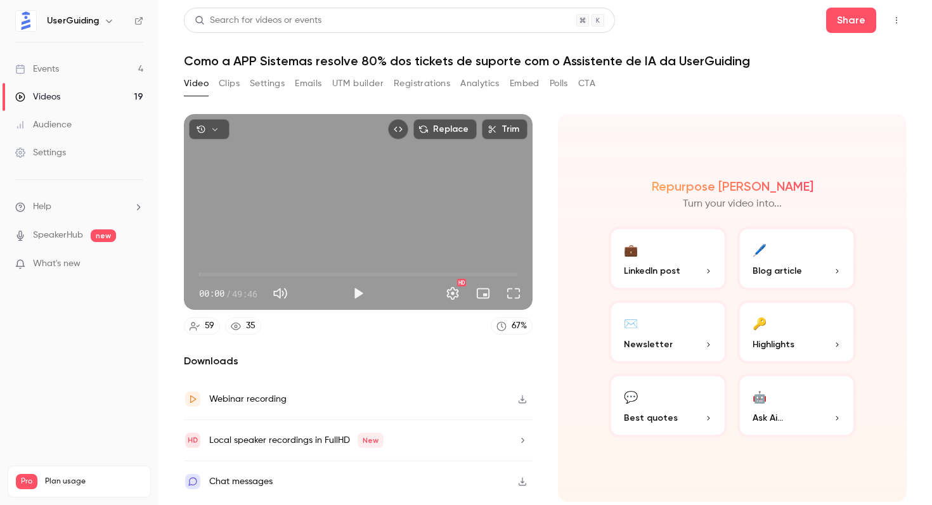
click at [354, 292] on button "Play" at bounding box center [358, 293] width 25 height 25
click at [507, 296] on button "Full screen" at bounding box center [513, 293] width 25 height 25
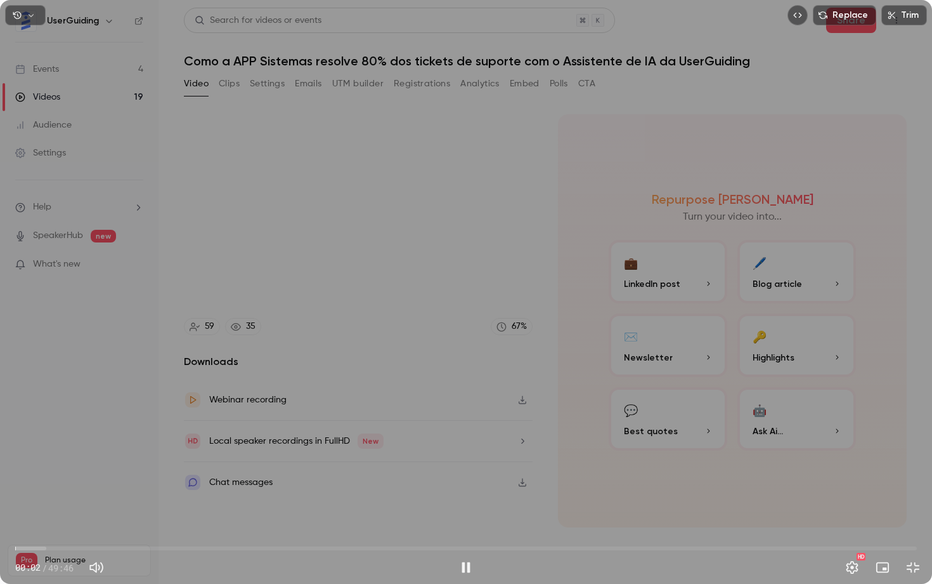
click at [325, 505] on span "00:02" at bounding box center [466, 548] width 902 height 20
click at [412, 505] on span "17:05" at bounding box center [466, 548] width 902 height 20
click at [694, 505] on span "22:02" at bounding box center [466, 548] width 902 height 20
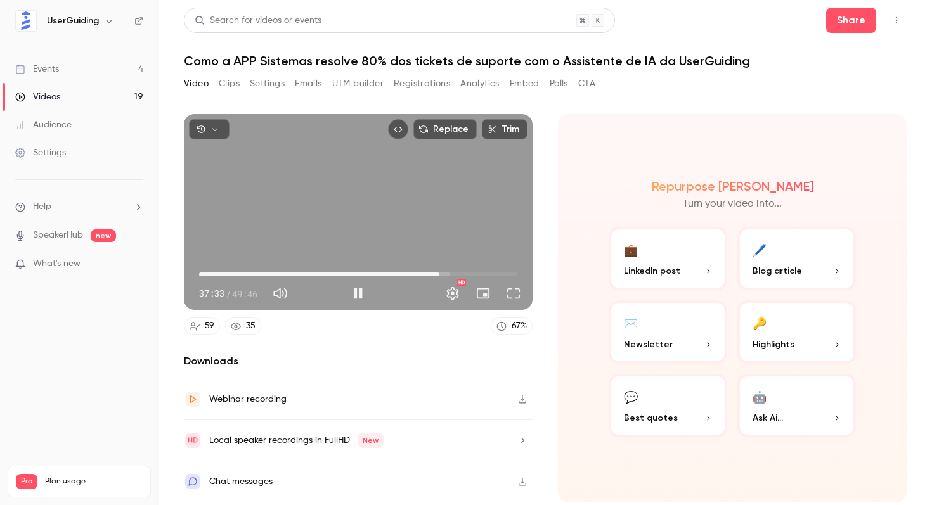
click at [398, 200] on div "Replace Trim 37:33 37:33 / 49:46 HD" at bounding box center [358, 212] width 349 height 196
type input "******"
click at [234, 84] on button "Clips" at bounding box center [229, 84] width 21 height 20
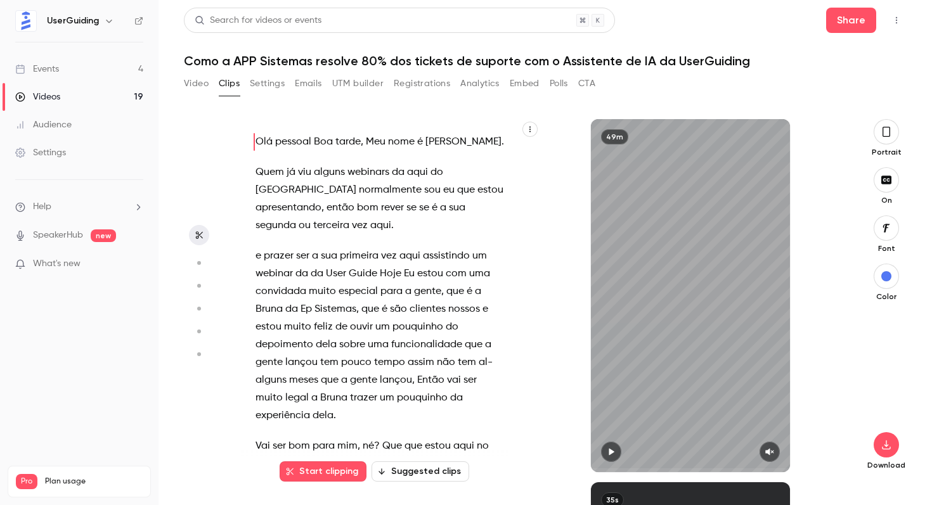
click at [198, 84] on button "Video" at bounding box center [196, 84] width 25 height 20
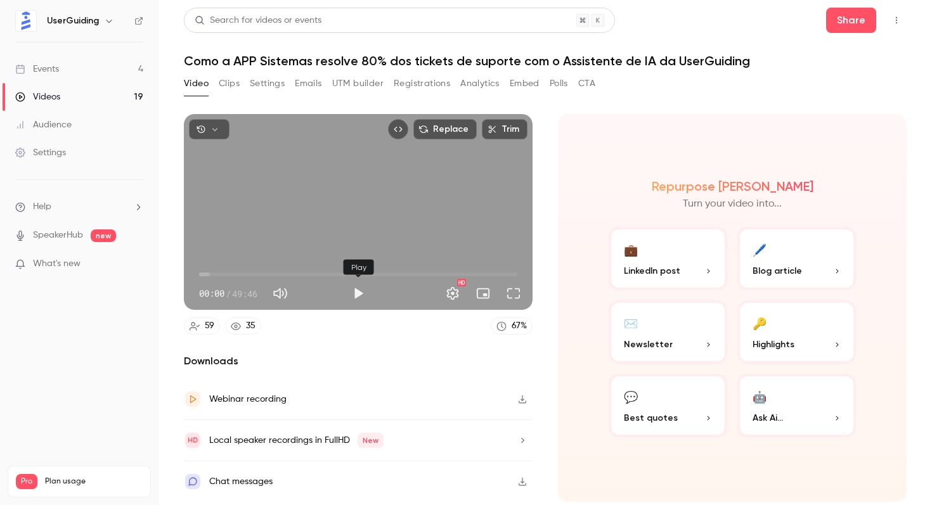
click at [358, 294] on button "Play" at bounding box center [358, 293] width 25 height 25
click at [322, 269] on span "00:00" at bounding box center [358, 274] width 318 height 20
click at [511, 297] on button "Full screen" at bounding box center [513, 293] width 25 height 25
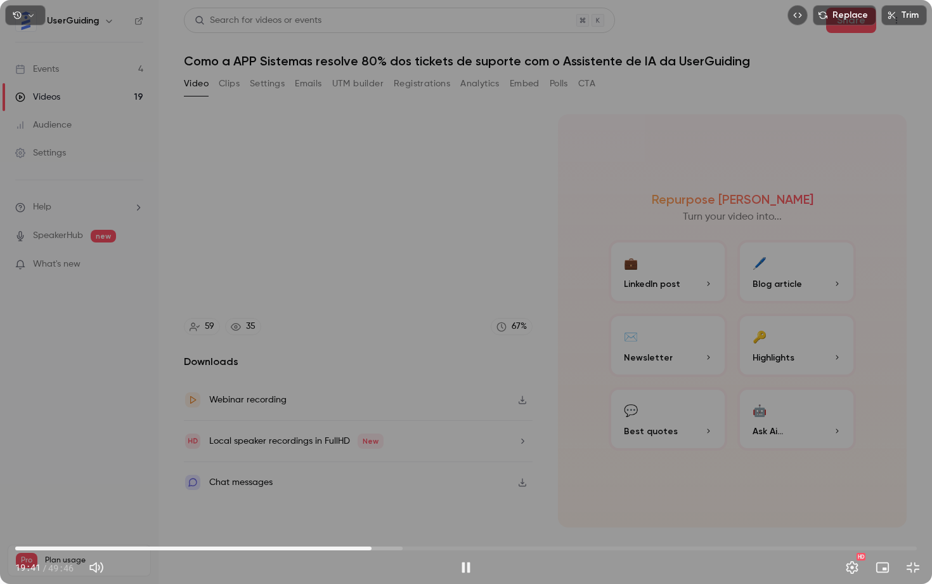
click at [558, 167] on div "Replace Trim 19:41 19:41 / 49:46 HD" at bounding box center [466, 292] width 932 height 584
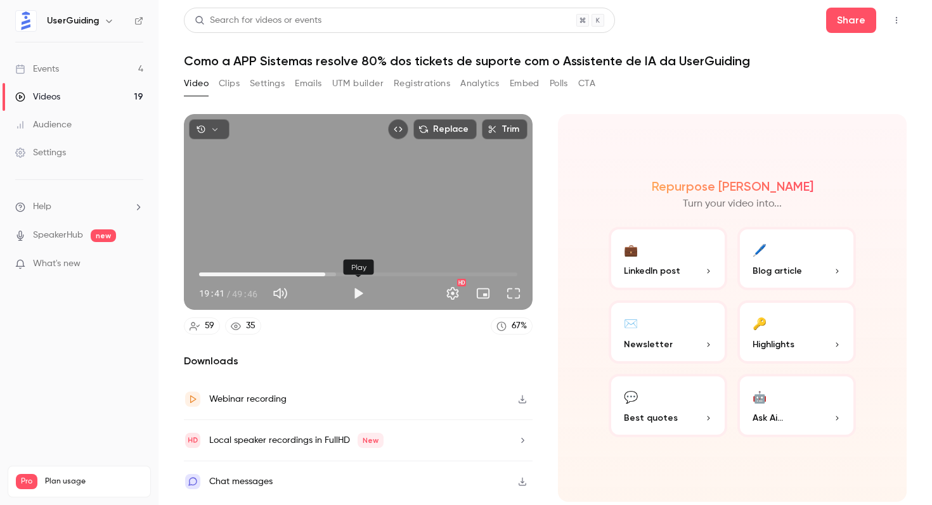
click at [360, 302] on button "Play" at bounding box center [358, 293] width 25 height 25
click at [507, 297] on button "Full screen" at bounding box center [513, 293] width 25 height 25
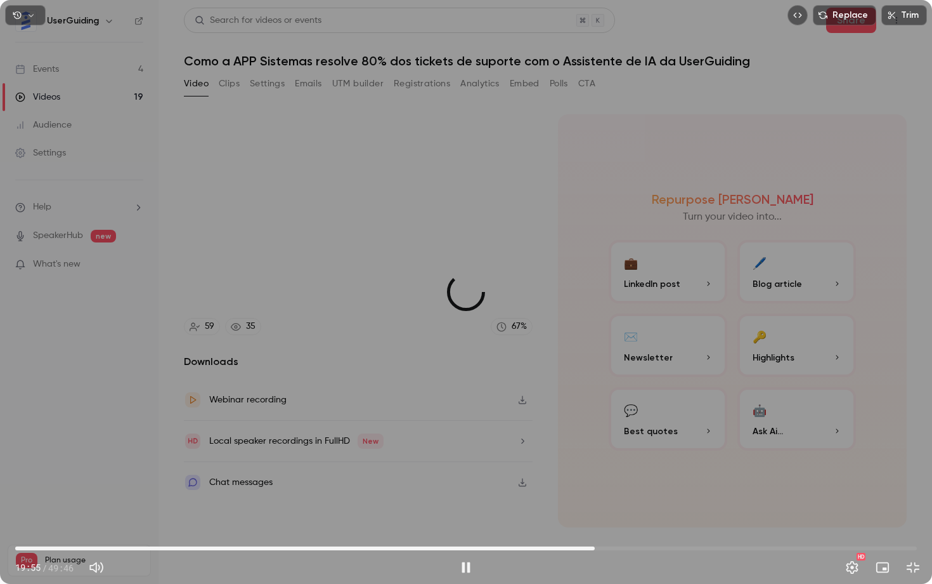
click at [595, 505] on span "31:59" at bounding box center [466, 548] width 902 height 20
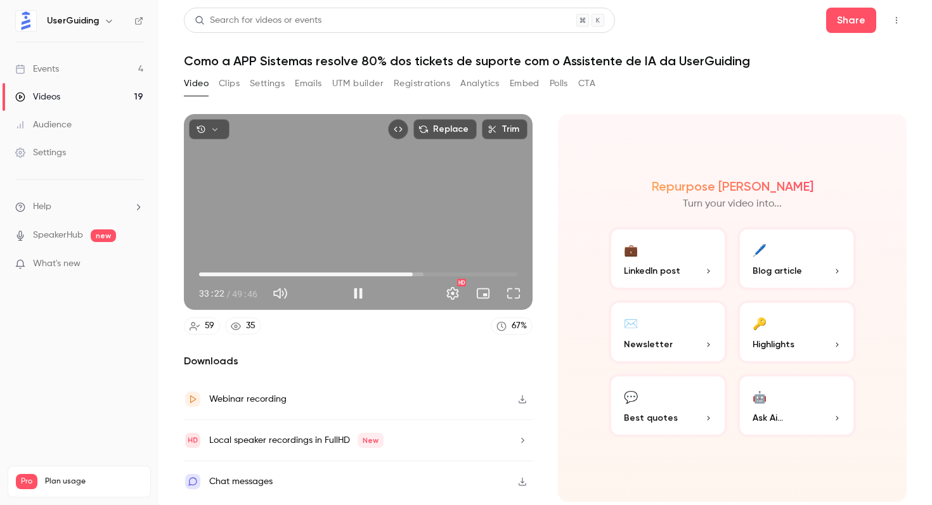
click at [438, 150] on div "Replace Trim 33:22 33:22 / 49:46 HD" at bounding box center [358, 212] width 349 height 196
type input "******"
click at [115, 259] on p "What's new" at bounding box center [69, 264] width 108 height 13
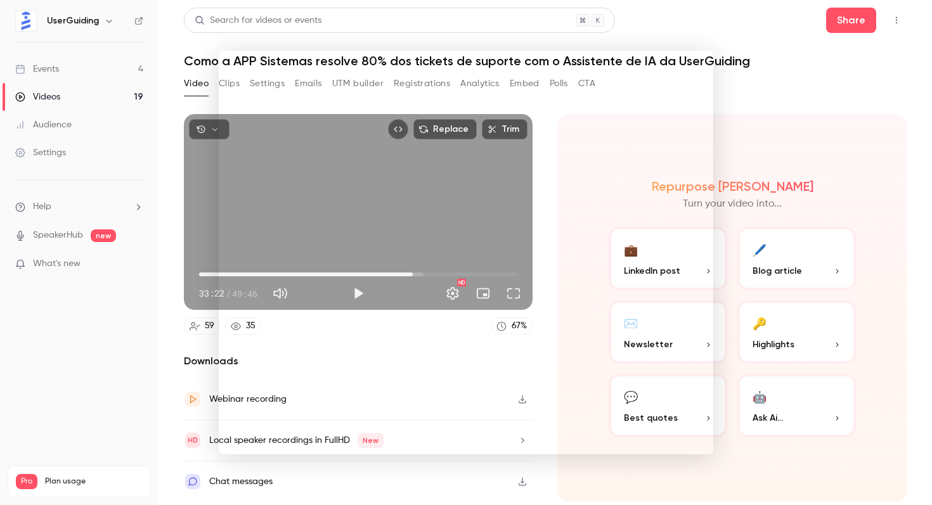
click at [689, 39] on div at bounding box center [466, 252] width 932 height 505
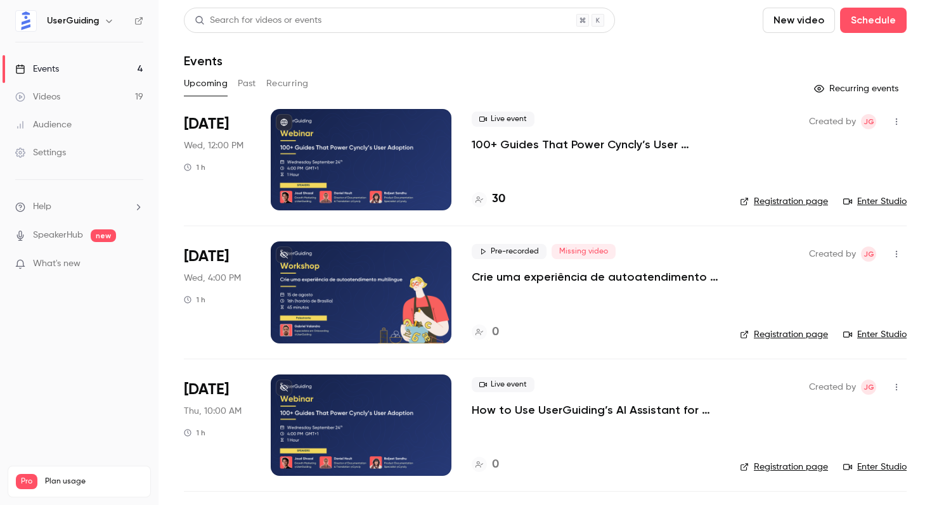
click at [72, 105] on link "Videos 19" at bounding box center [79, 97] width 159 height 28
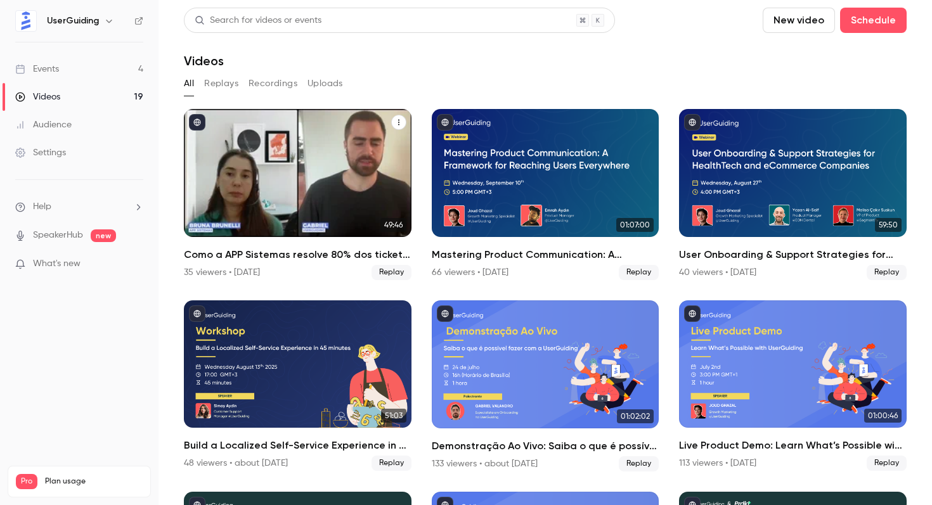
click at [290, 188] on div "Como a APP Sistemas resolve 80% dos tickets de suporte com o Assistente de IA d…" at bounding box center [298, 173] width 228 height 128
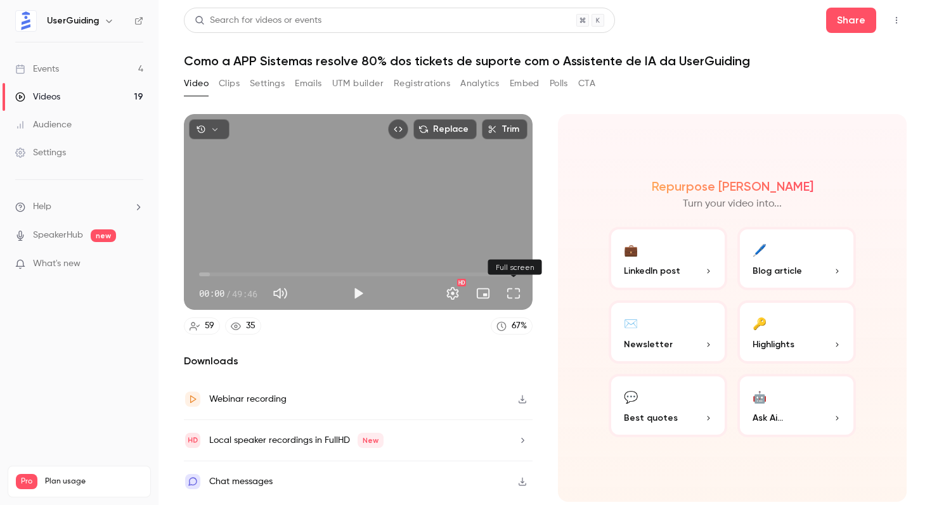
click at [518, 302] on button "Full screen" at bounding box center [513, 293] width 25 height 25
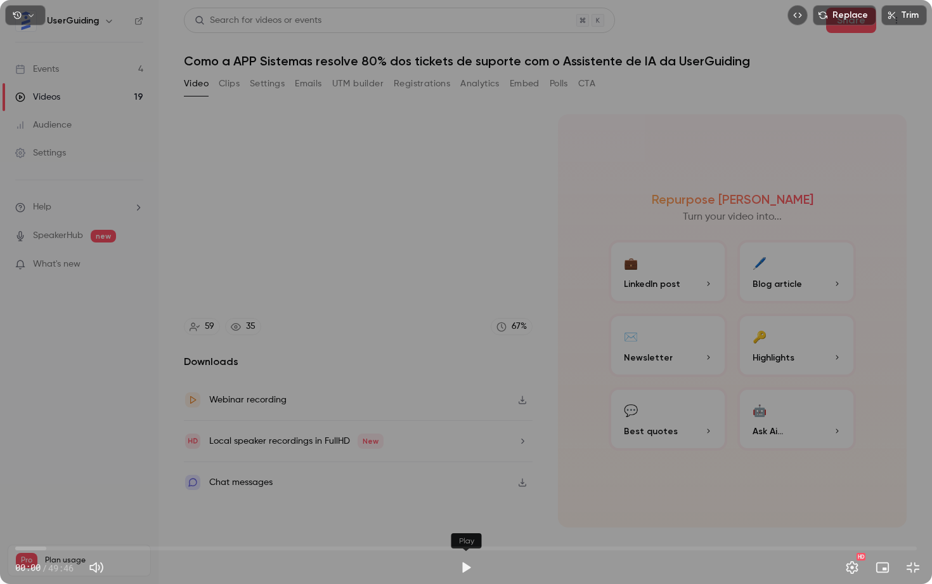
click at [466, 505] on button "Play" at bounding box center [465, 566] width 25 height 25
click at [79, 505] on span "02:14" at bounding box center [466, 548] width 902 height 20
click at [174, 505] on span "08:47" at bounding box center [466, 548] width 902 height 20
click at [199, 505] on span "08:47" at bounding box center [466, 548] width 902 height 20
click at [489, 299] on div "Replace Trim 15:19 15:19 / 49:46 HD" at bounding box center [466, 292] width 932 height 584
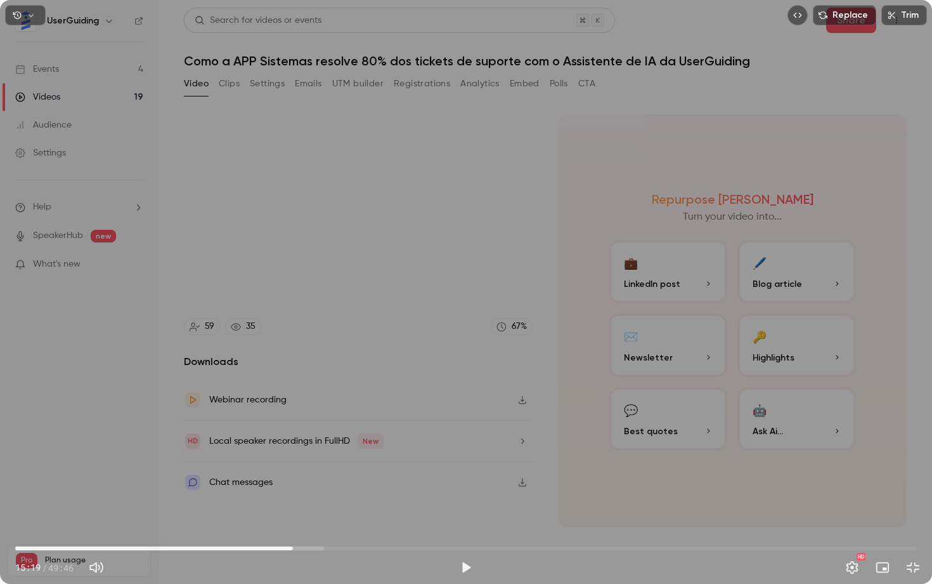
click at [804, 79] on div "Replace Trim 15:19 15:19 / 49:46 HD" at bounding box center [466, 292] width 932 height 584
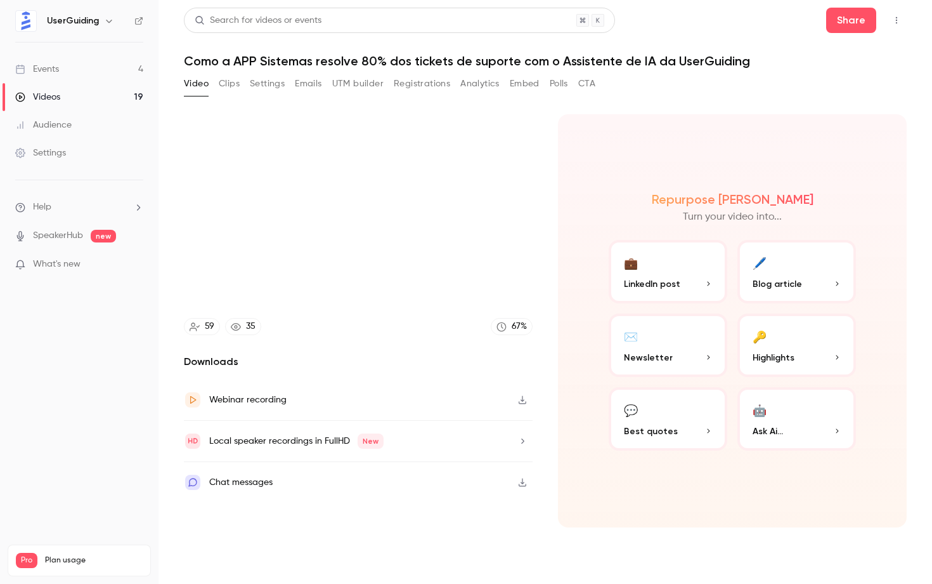
click at [711, 284] on div "Replace Trim 15:26 15:26 / 49:46 HD" at bounding box center [466, 292] width 932 height 584
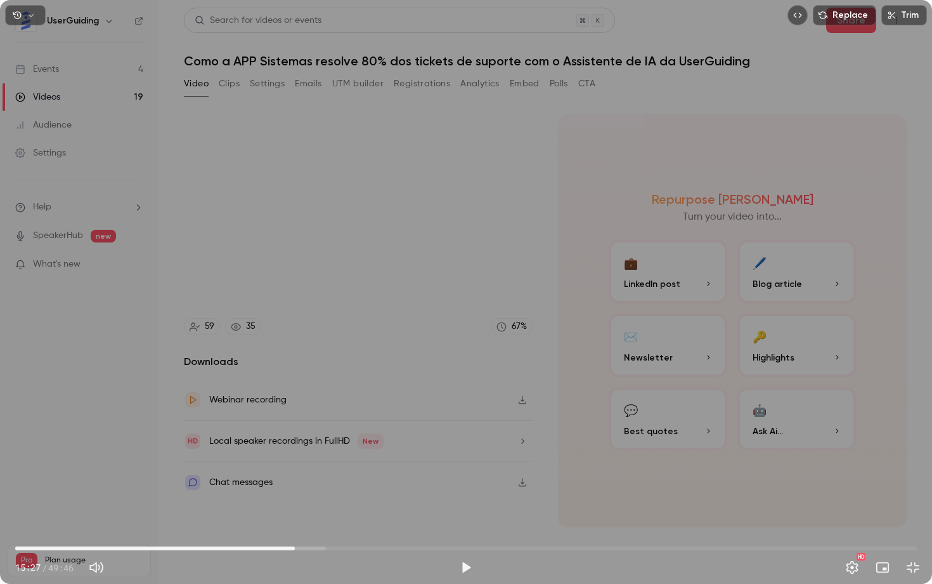
click at [711, 284] on div "Replace Trim 15:27 15:27 / 49:46 HD" at bounding box center [466, 292] width 932 height 584
click at [837, 43] on div "Replace Trim 15:29 15:29 / 49:46 HD" at bounding box center [466, 292] width 932 height 584
click at [852, 69] on div "Replace Trim 15:29 15:29 / 49:46 HD" at bounding box center [466, 292] width 932 height 584
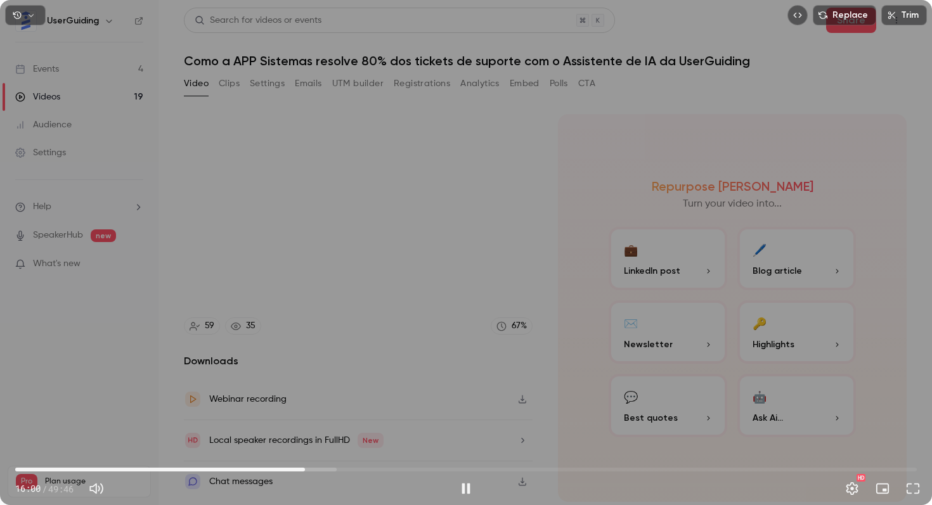
type input "***"
